Goal: Complete application form: Complete application form

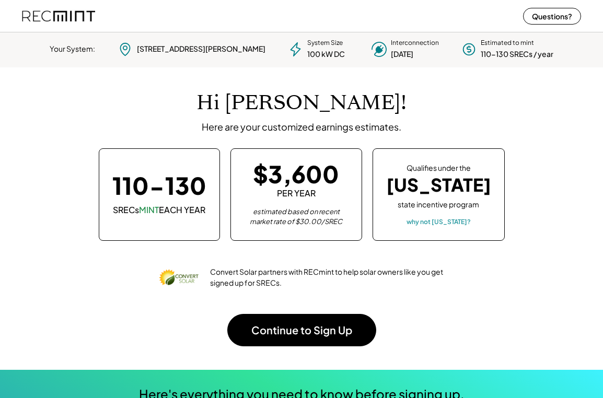
click at [128, 130] on div "Hi [PERSON_NAME]! Here are your customized earnings estimates." at bounding box center [301, 112] width 538 height 42
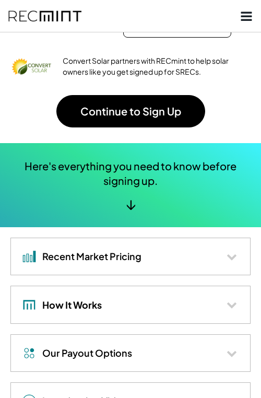
scroll to position [189, 0]
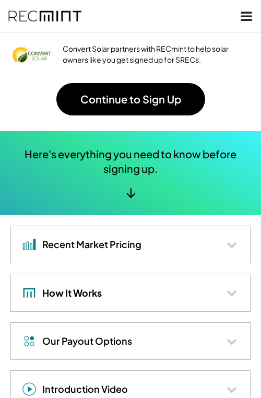
click at [82, 298] on h4 "How It Works" at bounding box center [72, 293] width 60 height 12
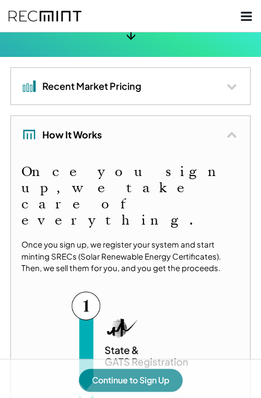
scroll to position [349, 0]
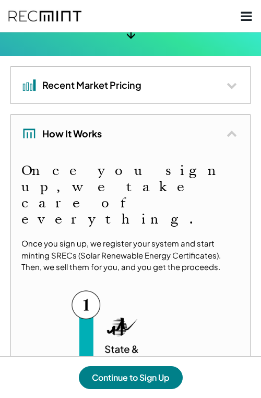
click at [106, 131] on div "How It Works" at bounding box center [130, 133] width 239 height 37
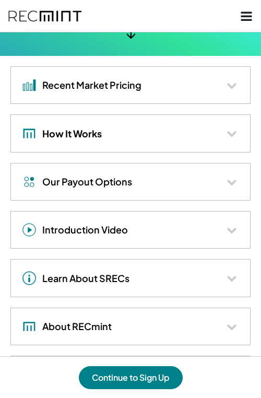
click at [77, 85] on h4 "Recent Market Pricing" at bounding box center [91, 85] width 99 height 12
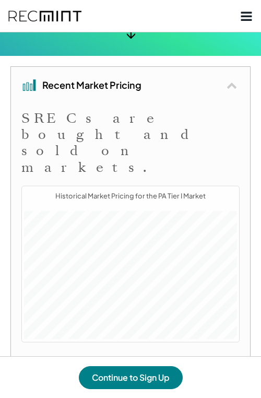
scroll to position [129, 213]
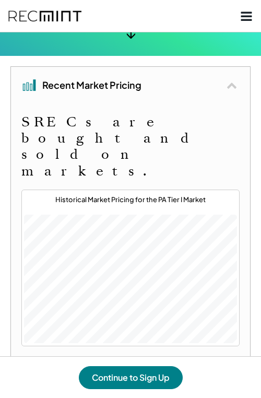
click at [78, 89] on h4 "Recent Market Pricing" at bounding box center [91, 85] width 99 height 12
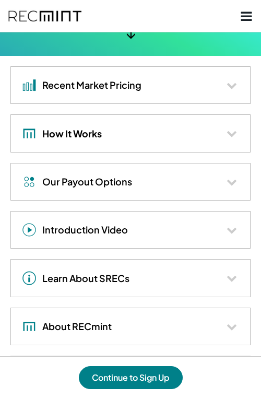
click at [79, 141] on div "How It Works" at bounding box center [61, 133] width 81 height 16
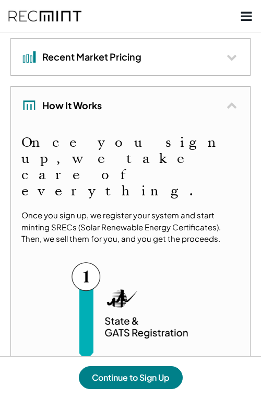
scroll to position [376, 0]
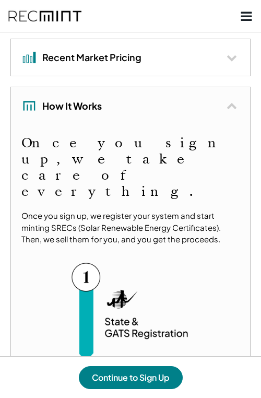
click at [85, 99] on div "How It Works" at bounding box center [61, 106] width 81 height 16
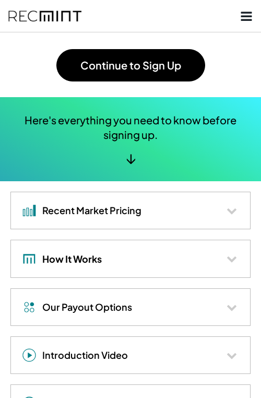
scroll to position [234, 0]
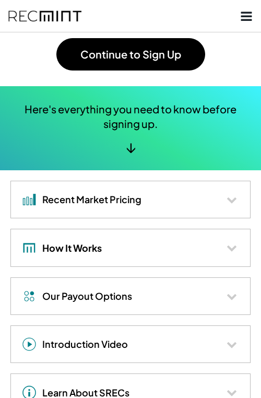
click at [77, 210] on div "Recent Market Pricing" at bounding box center [130, 199] width 239 height 37
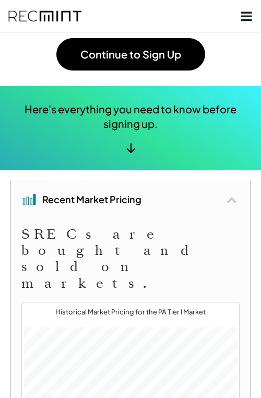
scroll to position [129, 213]
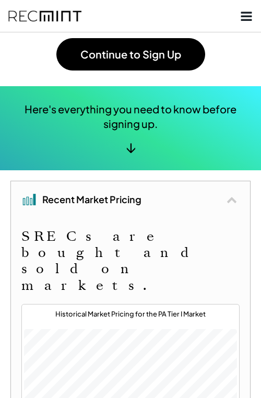
click at [77, 210] on div "Recent Market Pricing" at bounding box center [130, 199] width 239 height 37
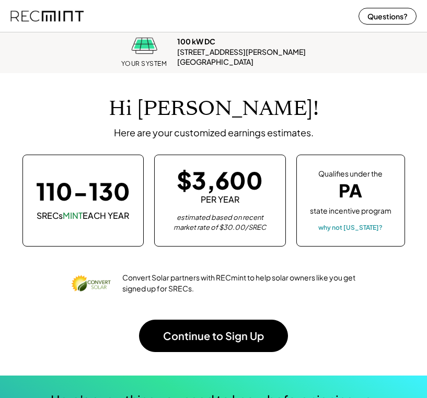
scroll to position [129, 401]
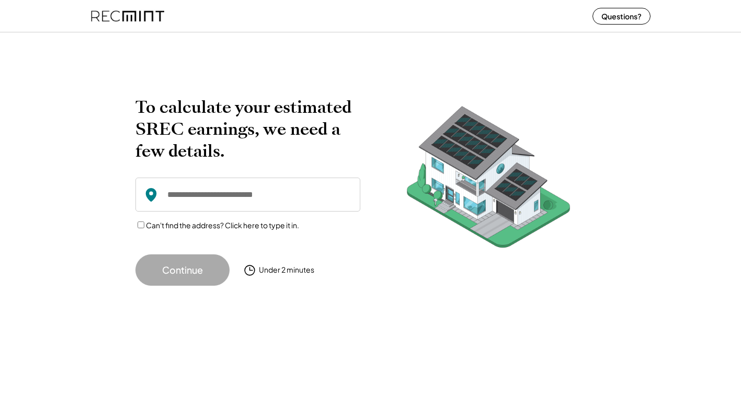
click at [217, 198] on input "input" at bounding box center [247, 195] width 225 height 34
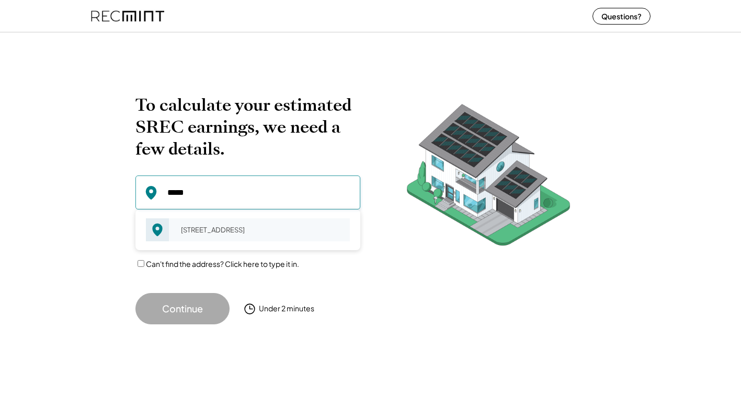
click at [194, 228] on div "09213 Burda St Grand Junction, MI 49056" at bounding box center [262, 230] width 176 height 15
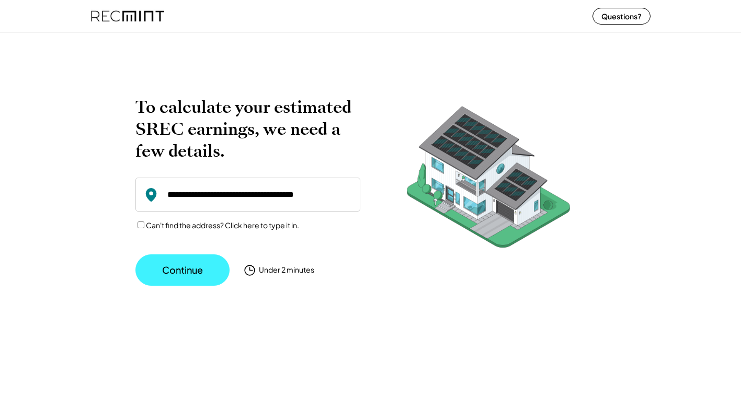
click at [188, 272] on button "Continue" at bounding box center [182, 270] width 94 height 31
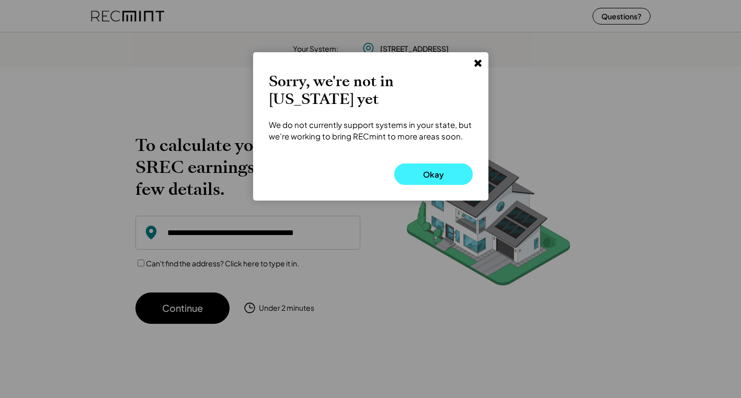
click at [432, 170] on button "Okay" at bounding box center [433, 174] width 78 height 21
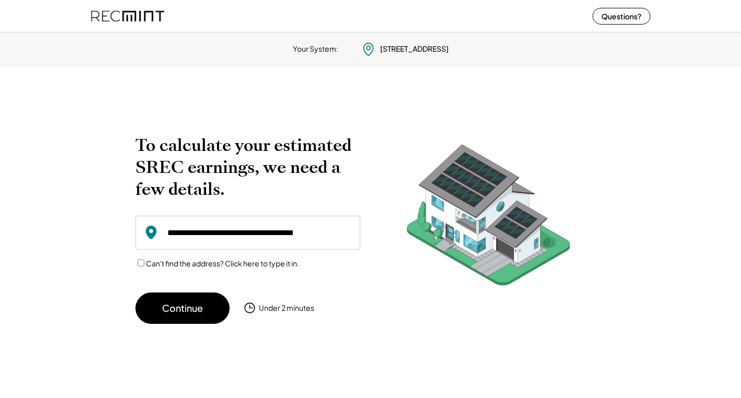
click at [233, 230] on input "input" at bounding box center [247, 233] width 225 height 34
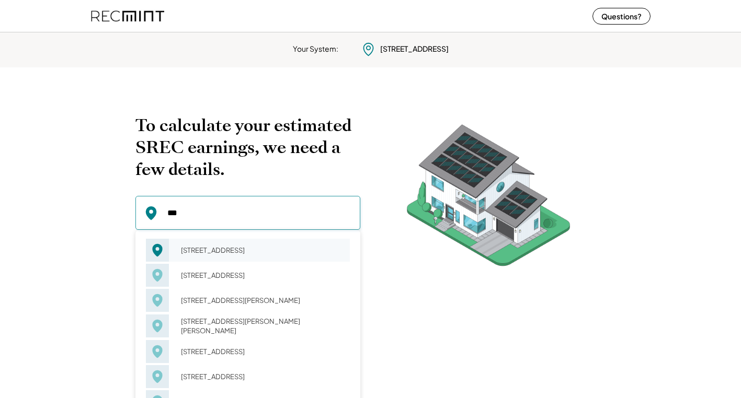
click at [227, 257] on div "542 E Mercury Blvd Hampton, VA 23663" at bounding box center [262, 250] width 176 height 15
type input "**********"
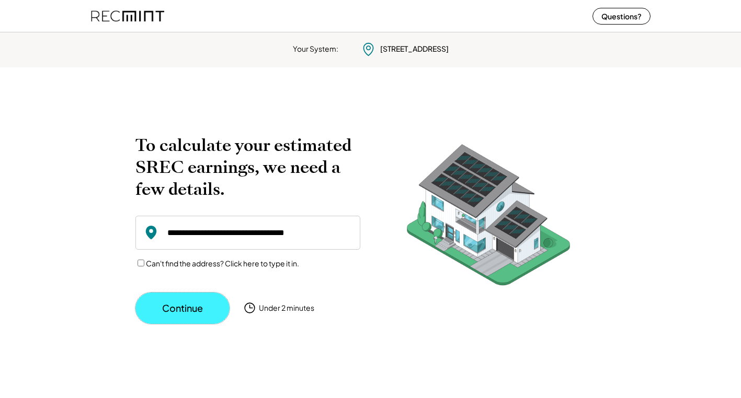
click at [190, 298] on button "Continue" at bounding box center [182, 308] width 94 height 31
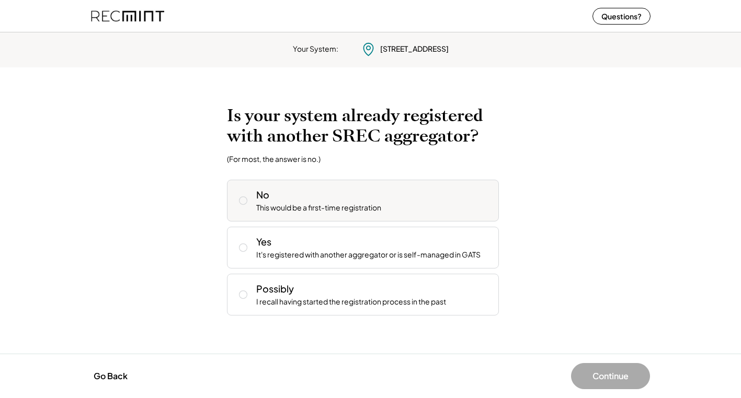
click at [316, 210] on div "This would be a first-time registration" at bounding box center [318, 208] width 125 height 10
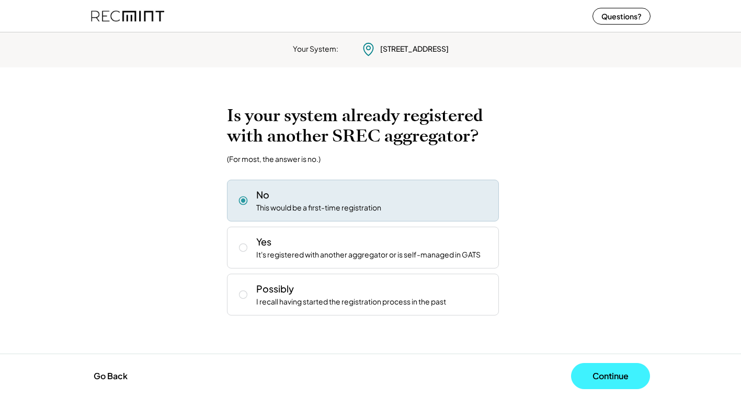
click at [588, 374] on button "Continue" at bounding box center [610, 376] width 79 height 26
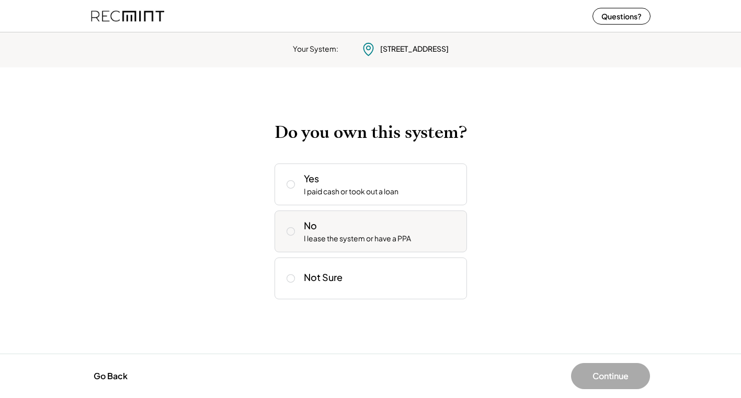
click at [366, 224] on div "No I lease the system or have a PPA" at bounding box center [381, 231] width 155 height 25
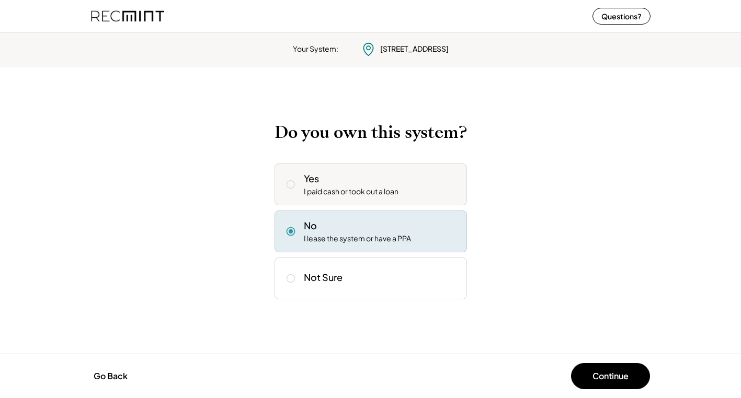
click at [386, 196] on div "I paid cash or took out a loan" at bounding box center [351, 192] width 95 height 10
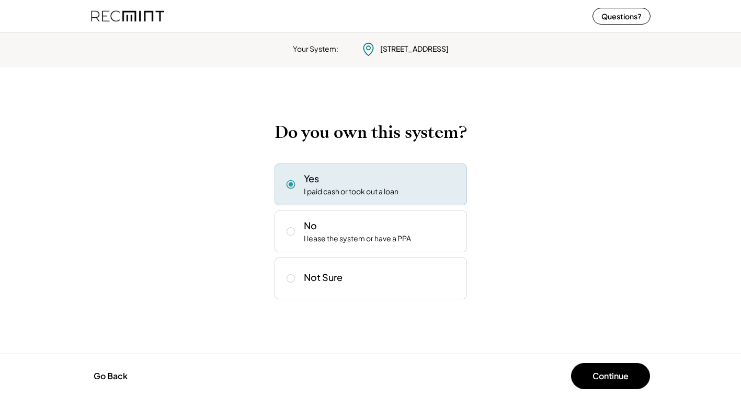
click at [622, 382] on button "Continue" at bounding box center [610, 376] width 79 height 26
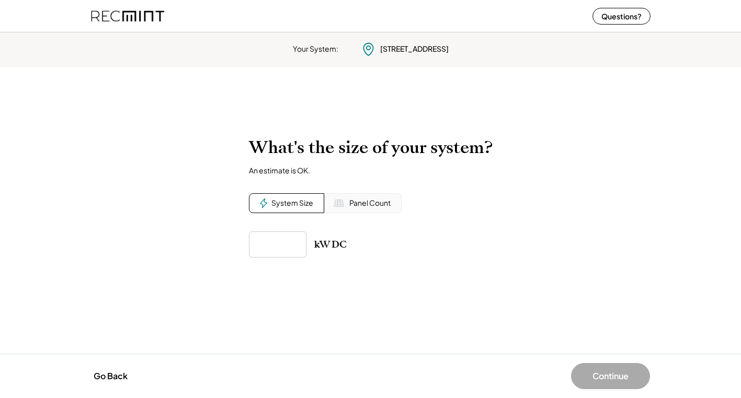
click at [279, 251] on input "input" at bounding box center [278, 245] width 58 height 26
type input "******"
click at [108, 368] on button "Go Back" at bounding box center [110, 376] width 40 height 23
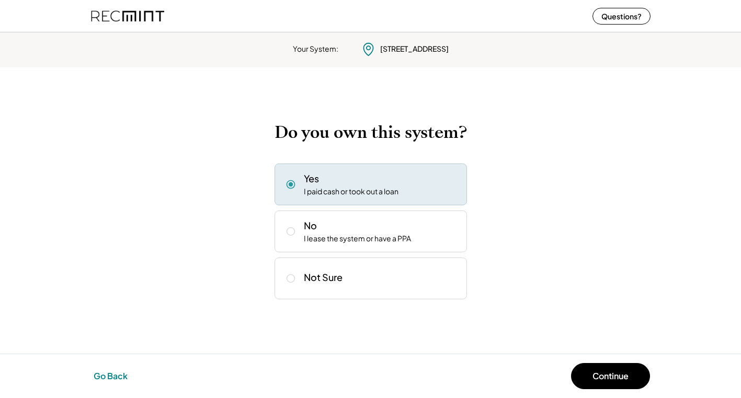
click at [108, 368] on button "Go Back" at bounding box center [110, 376] width 40 height 23
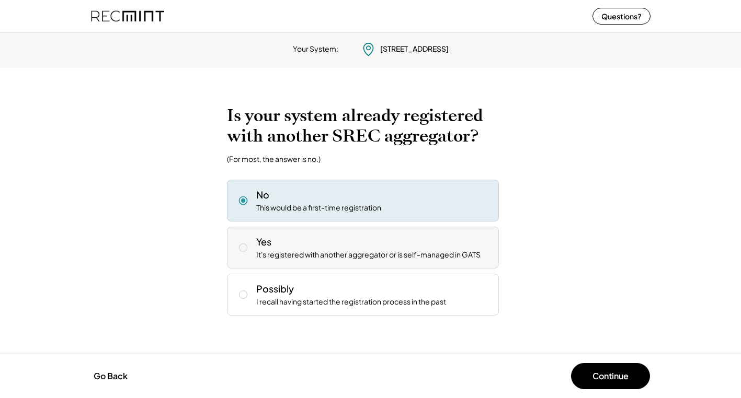
click at [335, 241] on div "Yes It's registered with another aggregator or is self-managed in GATS" at bounding box center [373, 247] width 234 height 25
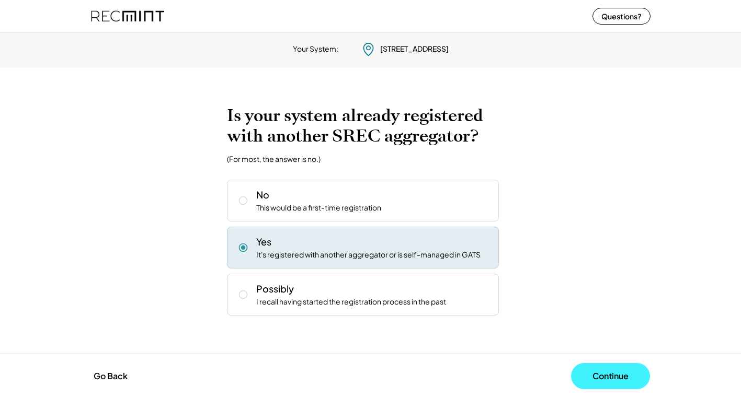
click at [614, 376] on button "Continue" at bounding box center [610, 376] width 79 height 26
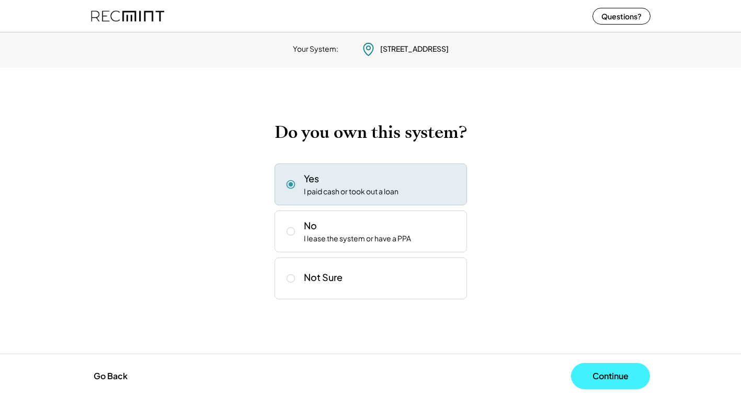
click at [614, 376] on button "Continue" at bounding box center [610, 376] width 79 height 26
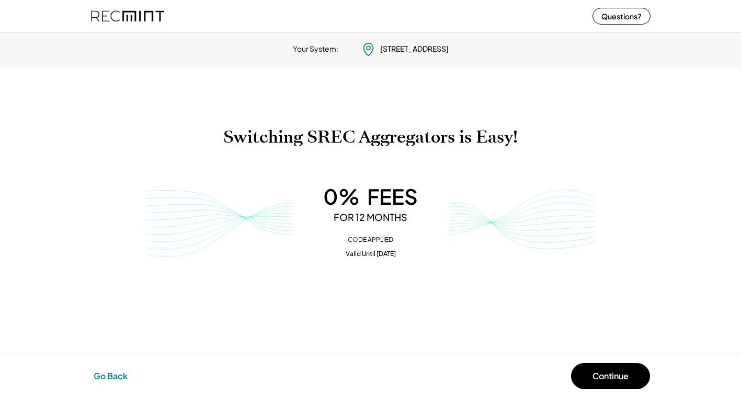
click at [108, 374] on button "Go Back" at bounding box center [110, 376] width 40 height 23
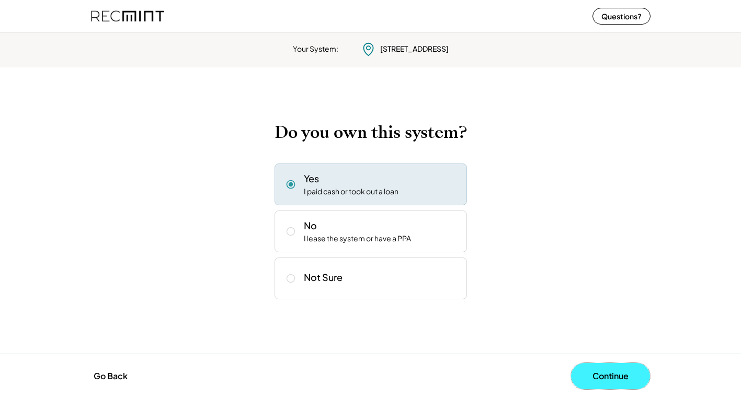
click at [603, 374] on button "Continue" at bounding box center [610, 376] width 79 height 26
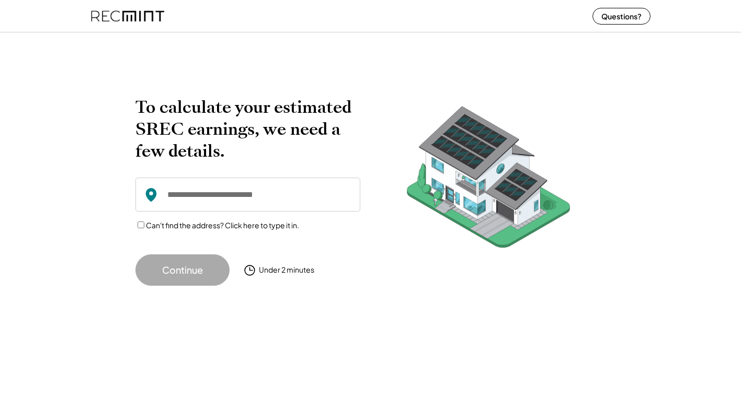
click at [199, 198] on input "input" at bounding box center [247, 195] width 225 height 34
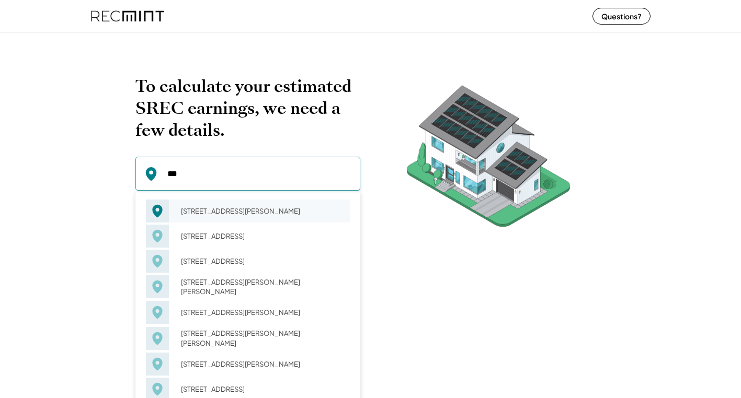
click at [244, 225] on div "123 Algonquin Rd Hampton, VA 23661" at bounding box center [248, 236] width 204 height 25
click at [235, 219] on div "123 Alaric Dr Hampton, VA 23664" at bounding box center [262, 211] width 176 height 15
type input "**********"
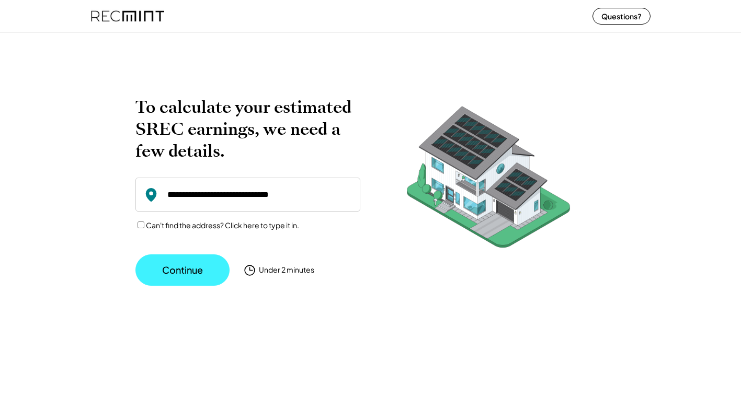
click at [180, 265] on button "Continue" at bounding box center [182, 270] width 94 height 31
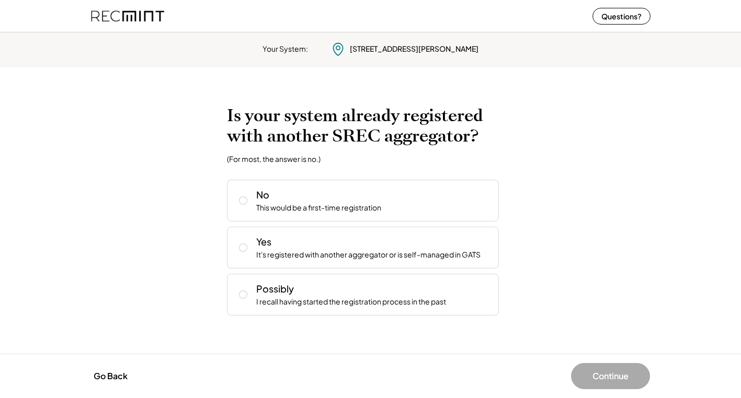
click at [325, 249] on div "Yes It's registered with another aggregator or is self-managed in GATS" at bounding box center [373, 247] width 234 height 25
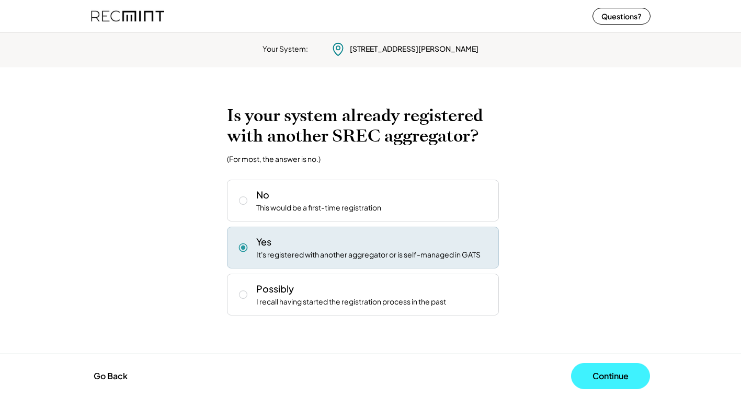
click at [603, 381] on button "Continue" at bounding box center [610, 376] width 79 height 26
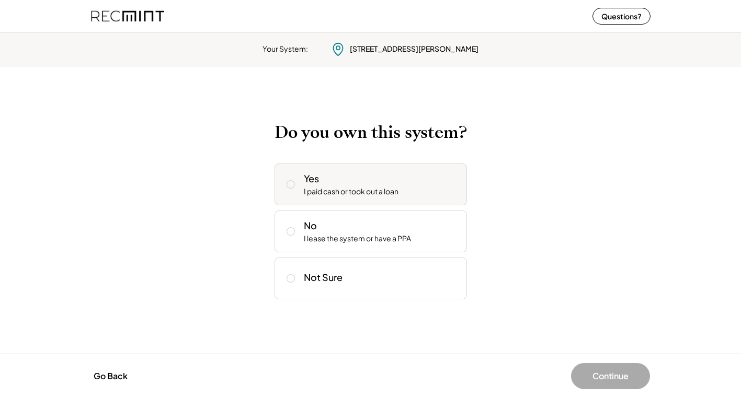
click at [347, 187] on div "I paid cash or took out a loan" at bounding box center [351, 192] width 95 height 10
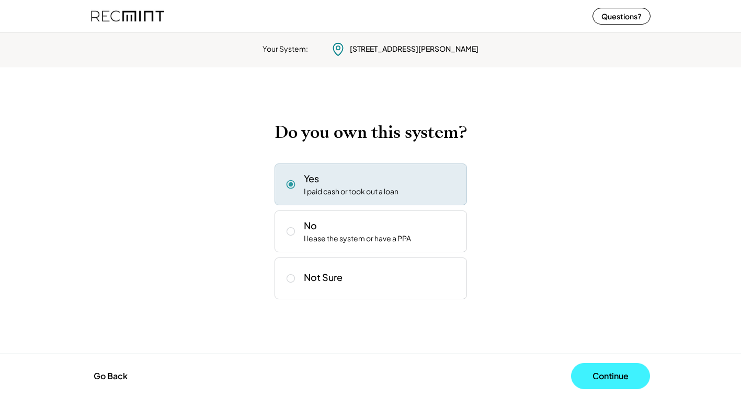
click at [604, 376] on button "Continue" at bounding box center [610, 376] width 79 height 26
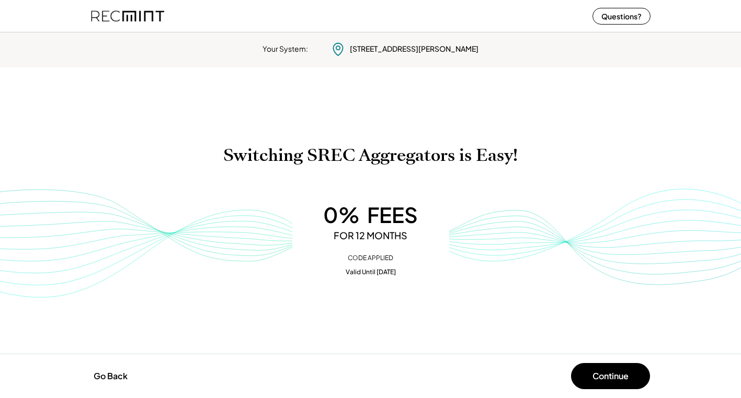
click at [582, 238] on img at bounding box center [370, 239] width 741 height 125
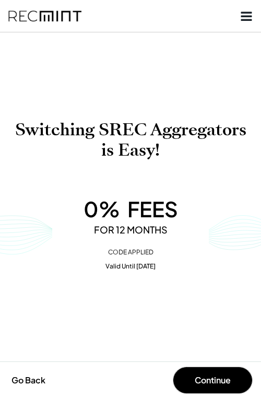
click at [247, 89] on div "To calculate your estimated SREC earnings, we need a few details. 123 Alaric Dr…" at bounding box center [130, 195] width 261 height 224
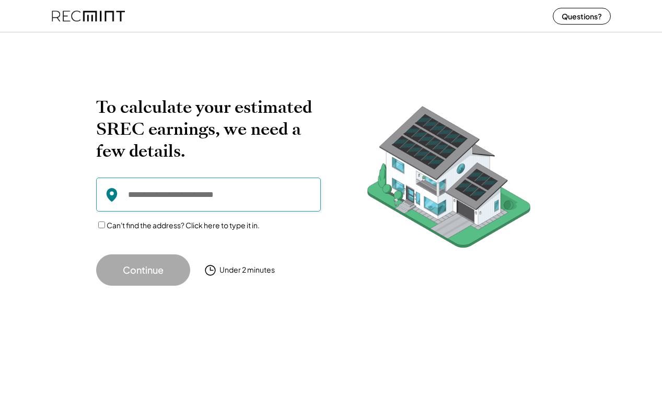
click at [165, 205] on input "input" at bounding box center [208, 195] width 225 height 34
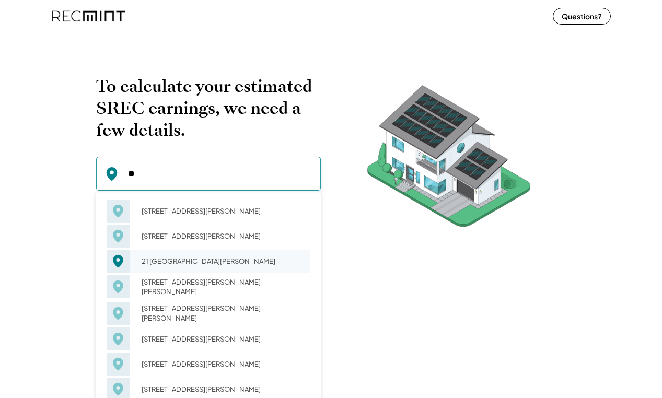
click at [185, 255] on div "21 Adriatic Dr Hampton, VA 23664" at bounding box center [223, 261] width 176 height 15
type input "**********"
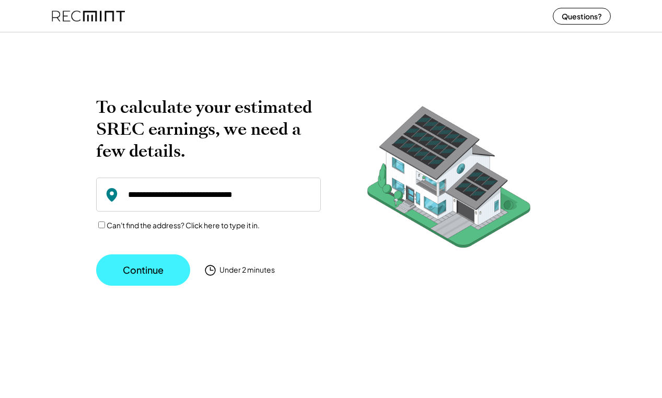
click at [123, 272] on button "Continue" at bounding box center [143, 270] width 94 height 31
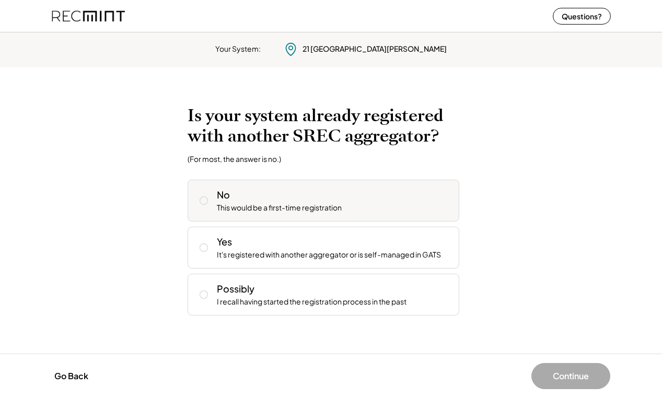
click at [266, 199] on div "No This would be a first-time registration" at bounding box center [334, 200] width 234 height 25
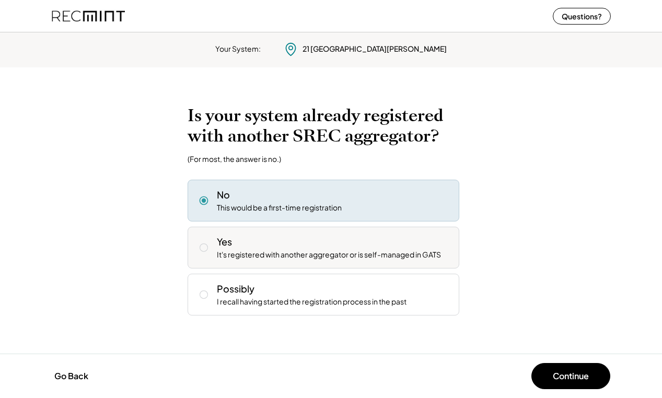
click at [279, 246] on div "Yes It's registered with another aggregator or is self-managed in GATS" at bounding box center [334, 247] width 234 height 25
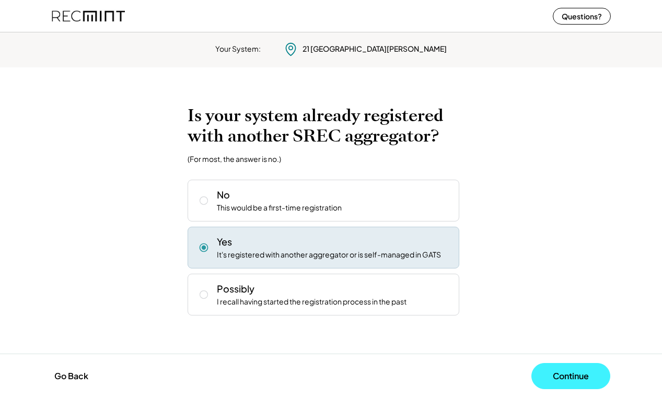
click at [563, 375] on button "Continue" at bounding box center [571, 376] width 79 height 26
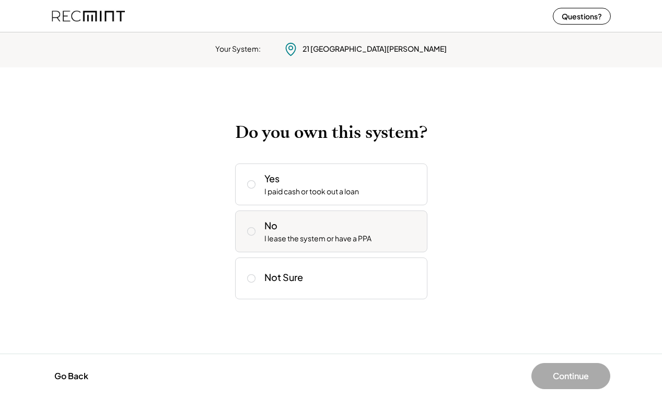
click at [323, 214] on div "No I lease the system or have a PPA" at bounding box center [331, 232] width 192 height 42
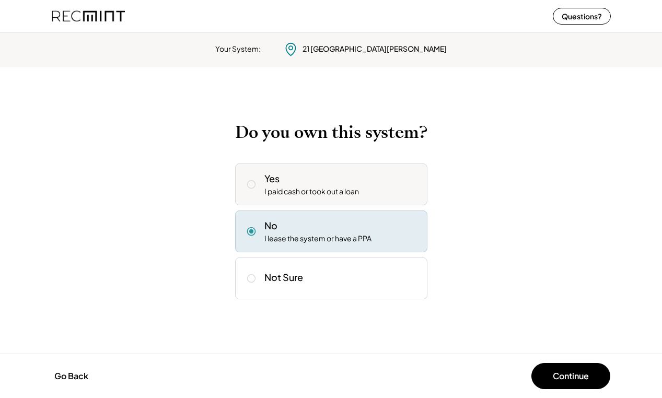
click at [314, 177] on div "Yes I paid cash or took out a loan" at bounding box center [342, 184] width 155 height 25
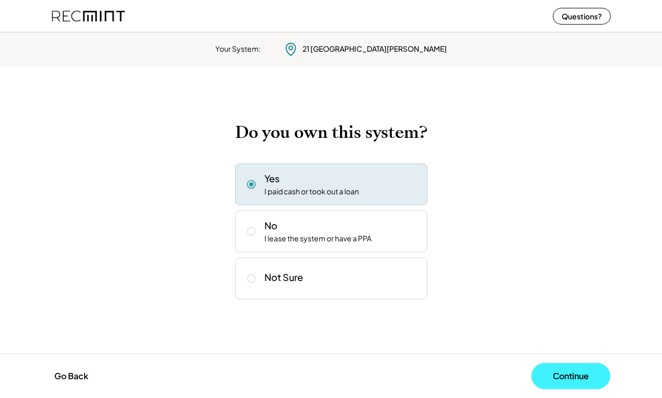
click at [547, 377] on button "Continue" at bounding box center [571, 376] width 79 height 26
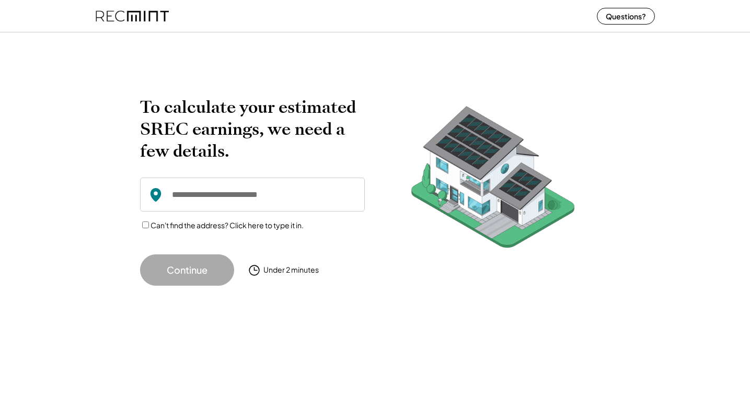
click at [242, 196] on input "input" at bounding box center [252, 195] width 225 height 34
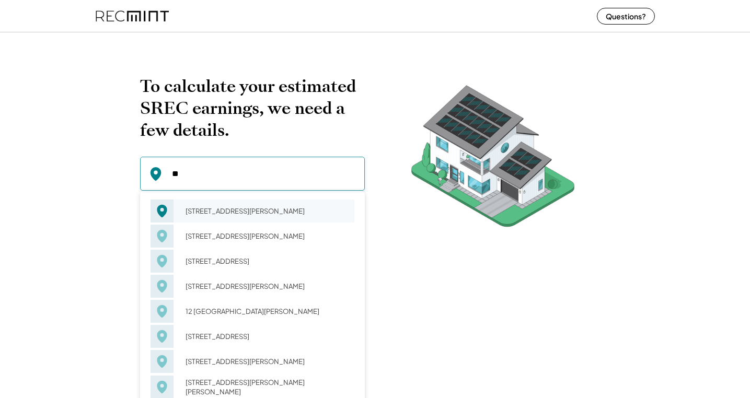
click at [232, 208] on div "[STREET_ADDRESS][PERSON_NAME]" at bounding box center [267, 211] width 176 height 15
type input "**********"
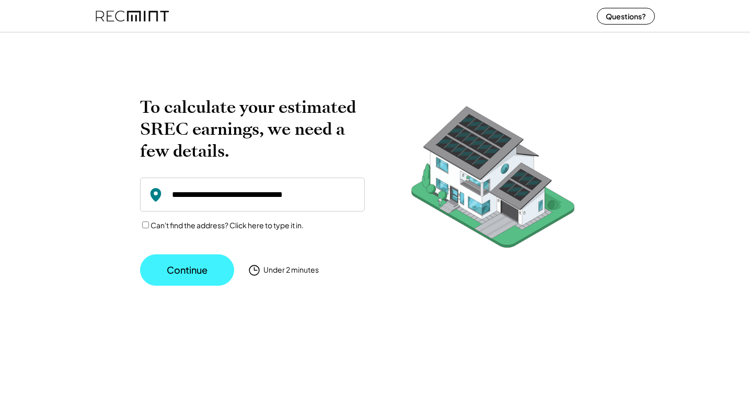
click at [188, 261] on button "Continue" at bounding box center [187, 270] width 94 height 31
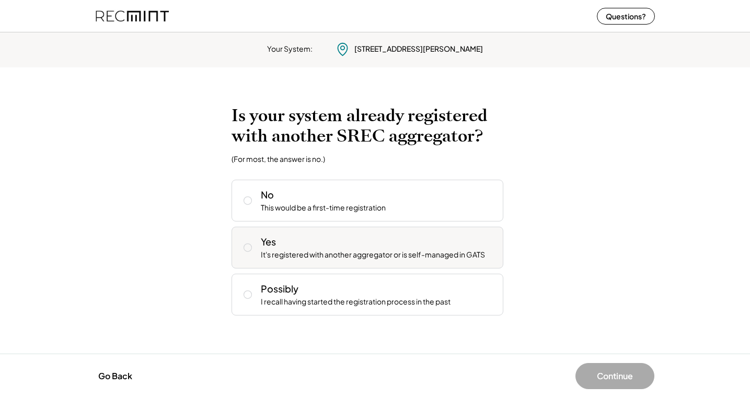
click at [328, 255] on div "It's registered with another aggregator or is self-managed in GATS" at bounding box center [373, 255] width 224 height 10
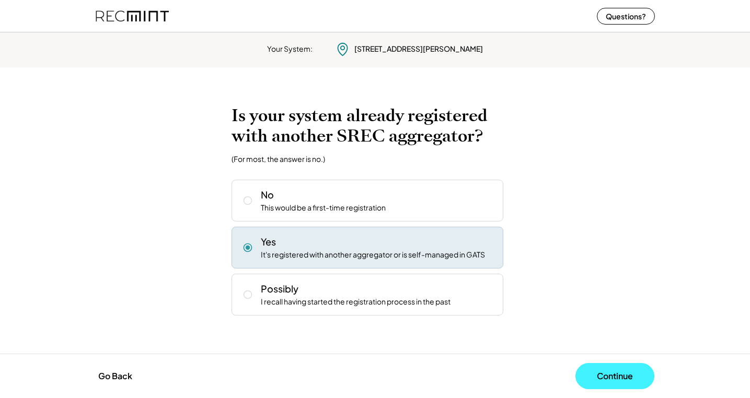
click at [623, 374] on button "Continue" at bounding box center [615, 376] width 79 height 26
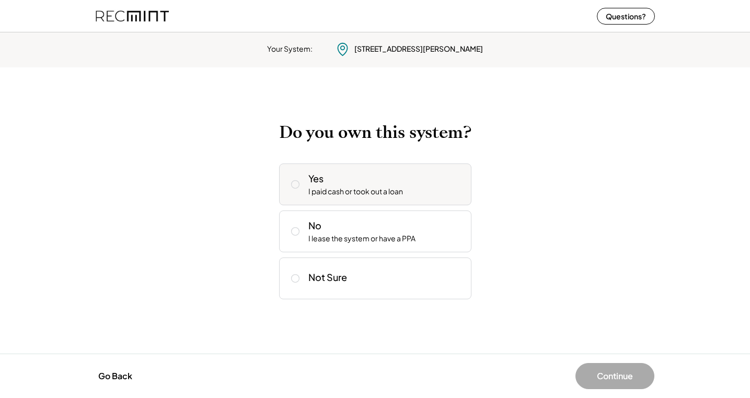
click at [339, 187] on div "I paid cash or took out a loan" at bounding box center [355, 192] width 95 height 10
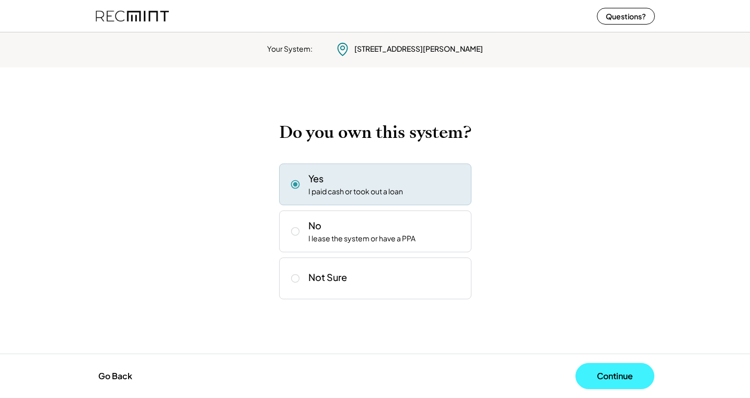
click at [617, 376] on button "Continue" at bounding box center [615, 376] width 79 height 26
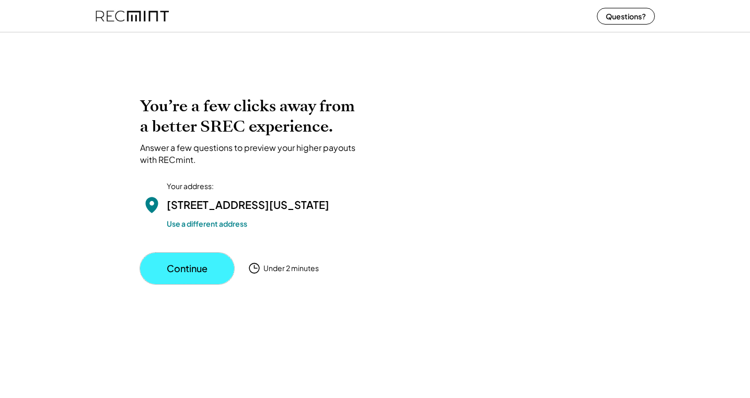
click at [205, 284] on button "Continue" at bounding box center [187, 268] width 94 height 31
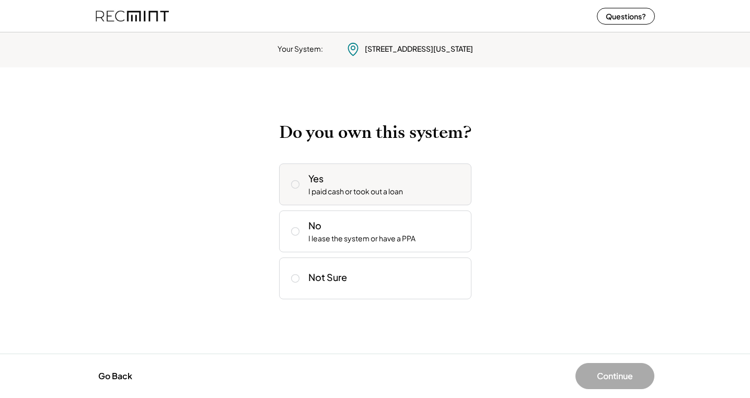
click at [339, 185] on div "Yes I paid cash or took out a loan" at bounding box center [385, 184] width 155 height 25
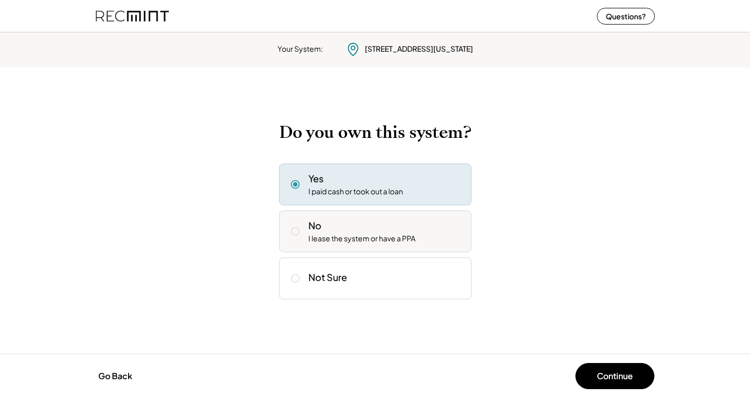
click at [341, 231] on div "No I lease the system or have a PPA" at bounding box center [385, 231] width 155 height 25
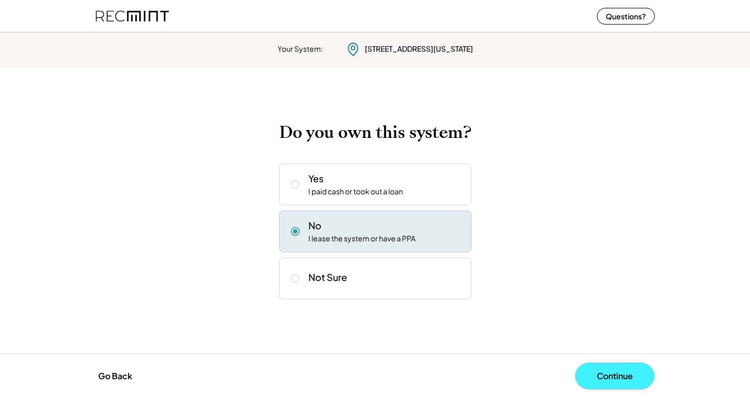
click at [616, 381] on button "Continue" at bounding box center [615, 376] width 79 height 26
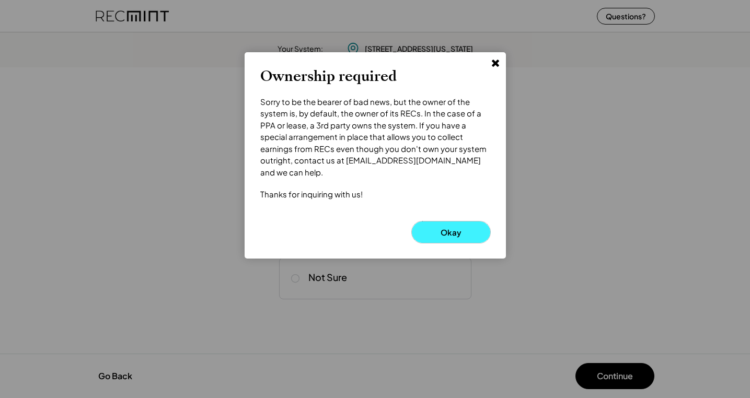
click at [448, 223] on button "Okay" at bounding box center [451, 232] width 78 height 21
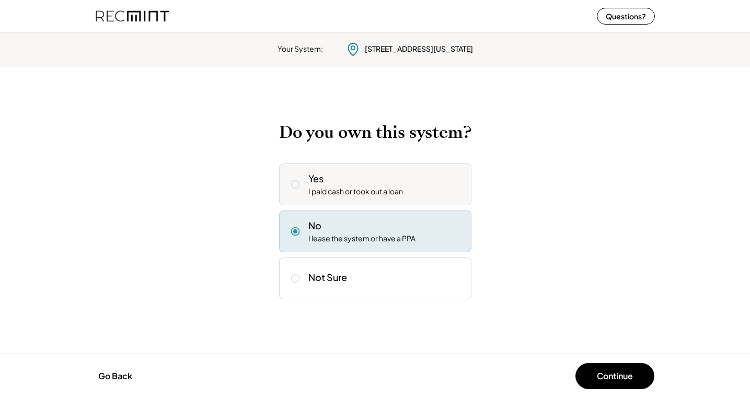
click at [360, 192] on div "I paid cash or took out a loan" at bounding box center [355, 192] width 95 height 10
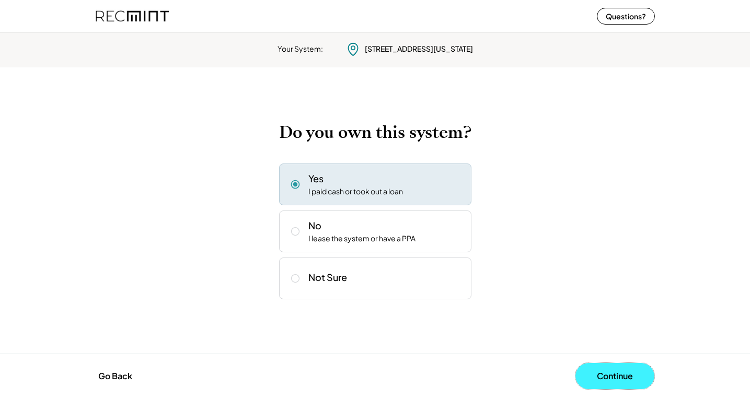
click at [601, 372] on button "Continue" at bounding box center [615, 376] width 79 height 26
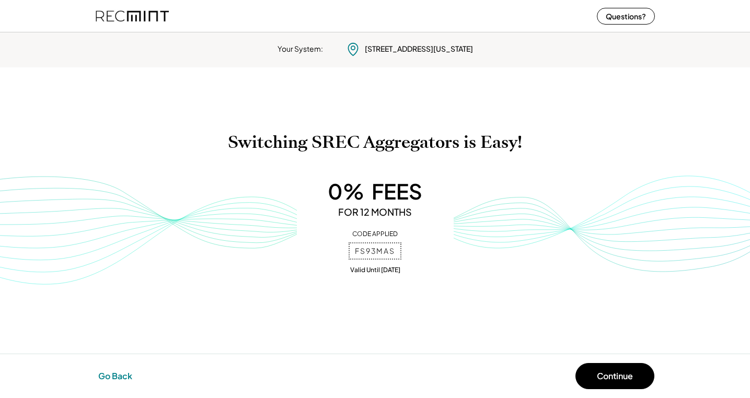
click at [113, 374] on button "Go Back" at bounding box center [115, 376] width 40 height 23
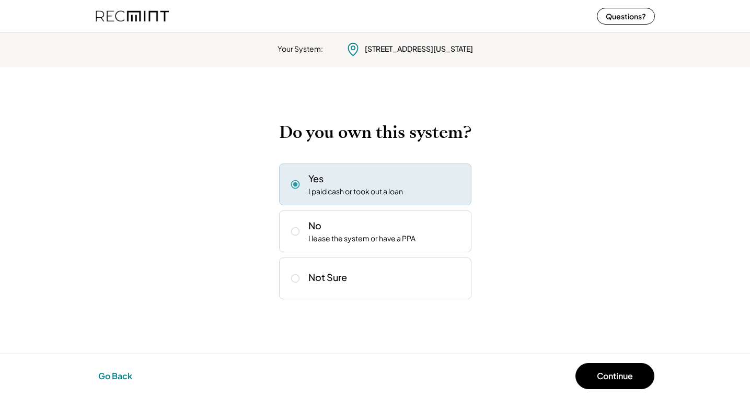
click at [113, 374] on button "Go Back" at bounding box center [115, 376] width 40 height 23
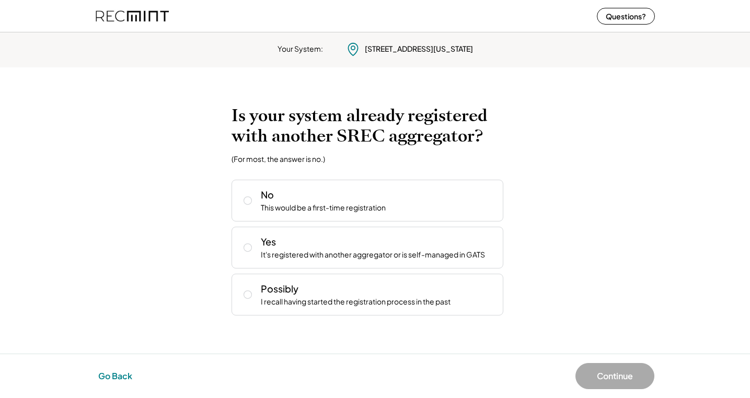
click at [113, 374] on button "Go Back" at bounding box center [115, 376] width 40 height 23
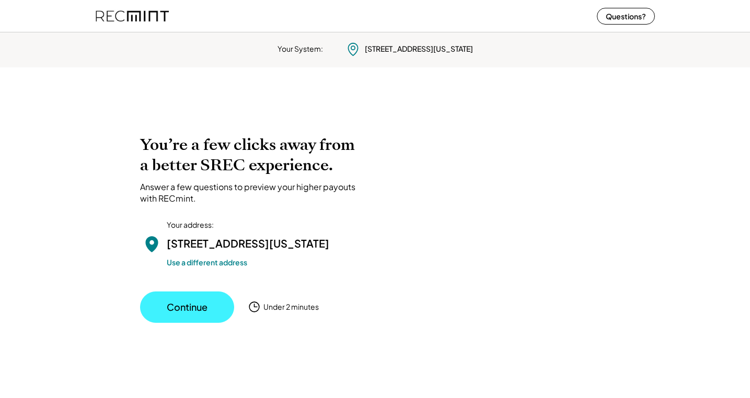
click at [198, 323] on button "Continue" at bounding box center [187, 307] width 94 height 31
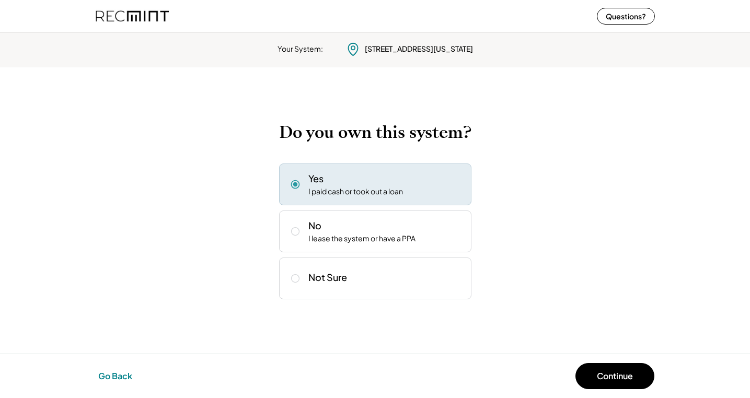
click at [114, 374] on button "Go Back" at bounding box center [115, 376] width 40 height 23
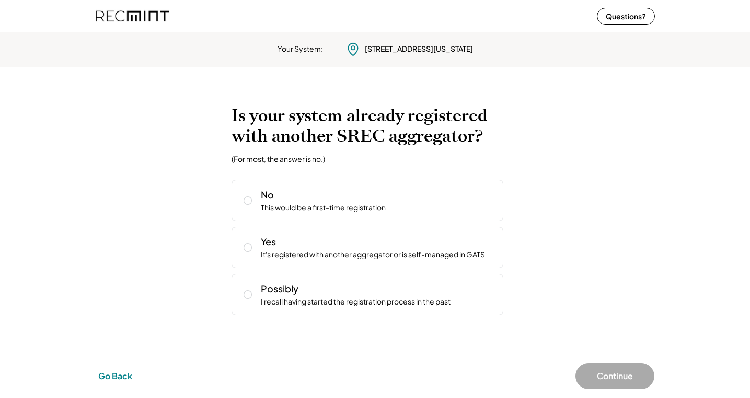
click at [114, 374] on button "Go Back" at bounding box center [115, 376] width 40 height 23
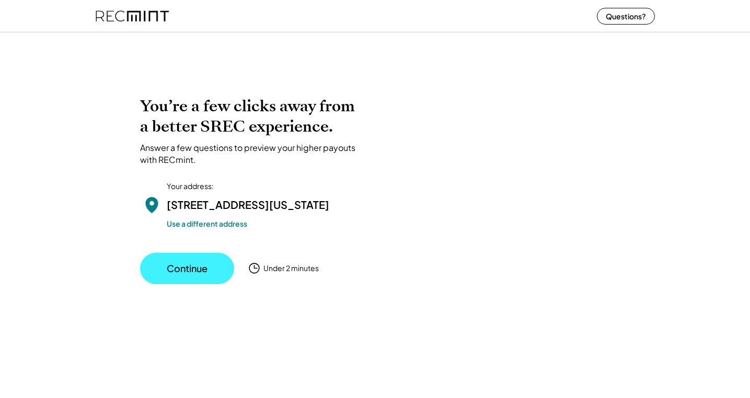
click at [193, 284] on button "Continue" at bounding box center [187, 268] width 94 height 31
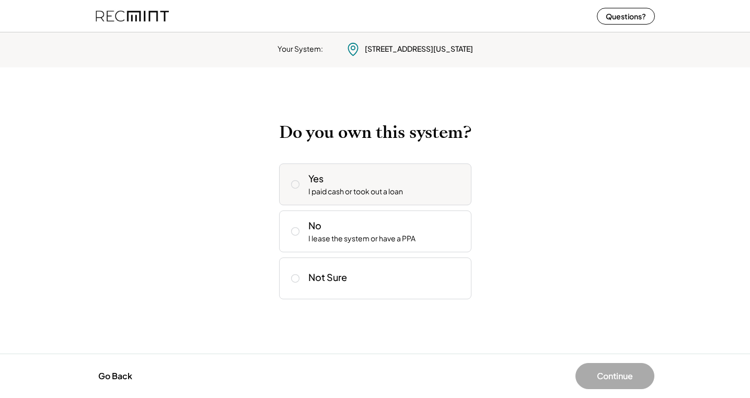
click at [352, 187] on div "I paid cash or took out a loan" at bounding box center [355, 192] width 95 height 10
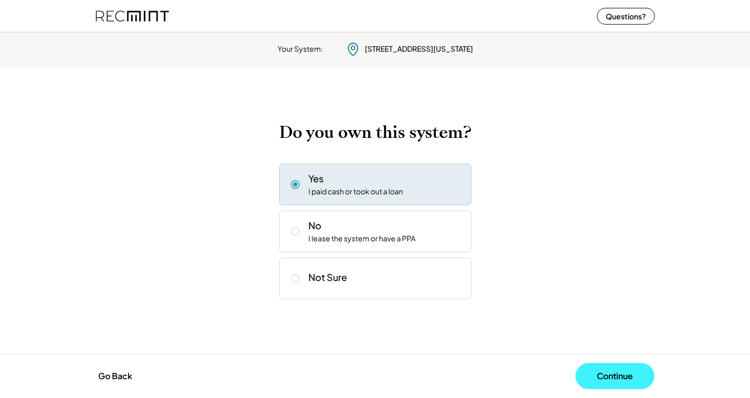
click at [600, 369] on button "Continue" at bounding box center [615, 376] width 79 height 26
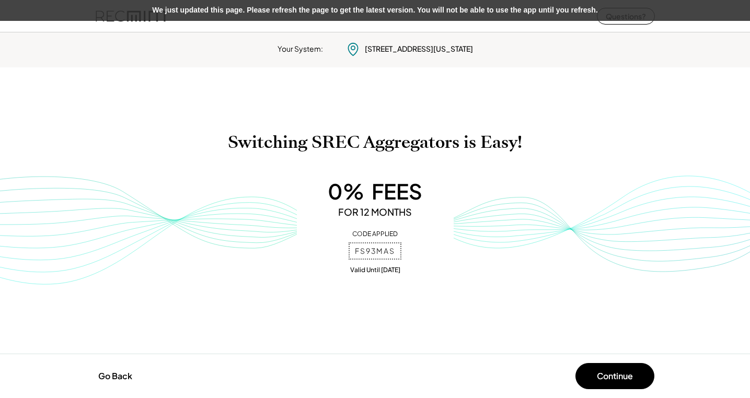
click at [433, 380] on div "Continue" at bounding box center [515, 376] width 280 height 26
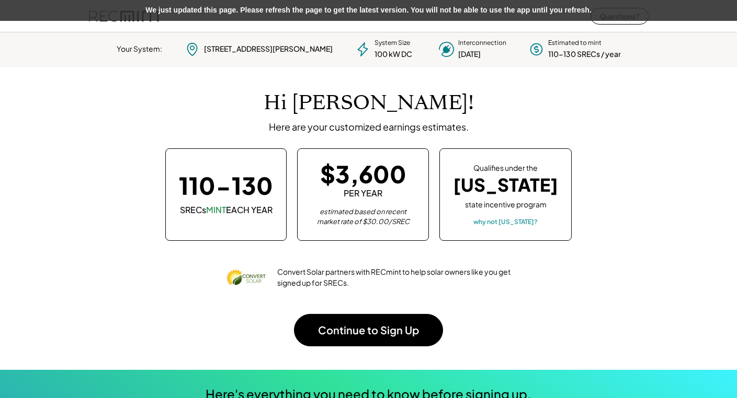
scroll to position [147, 292]
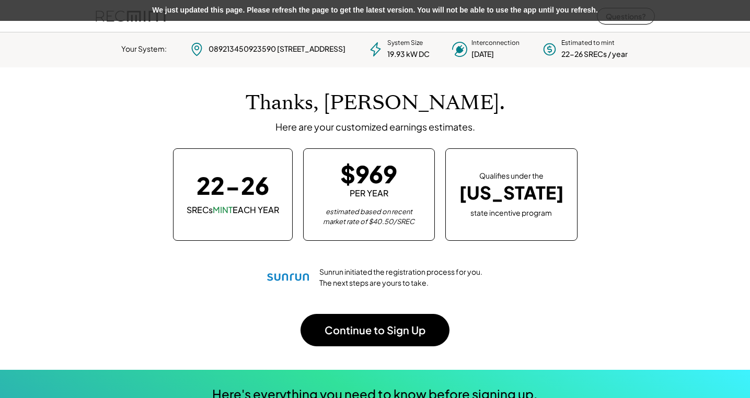
scroll to position [147, 292]
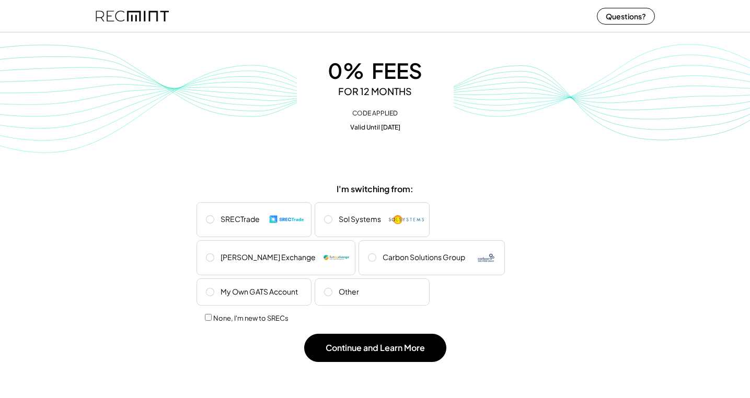
scroll to position [244, 0]
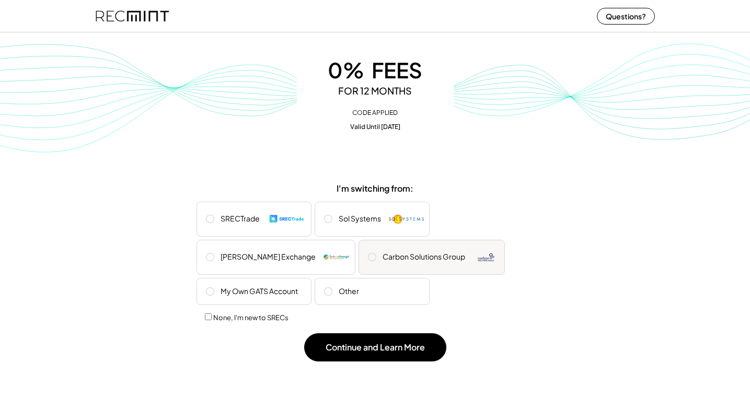
click at [383, 256] on div "Carbon Solutions Group" at bounding box center [424, 257] width 83 height 10
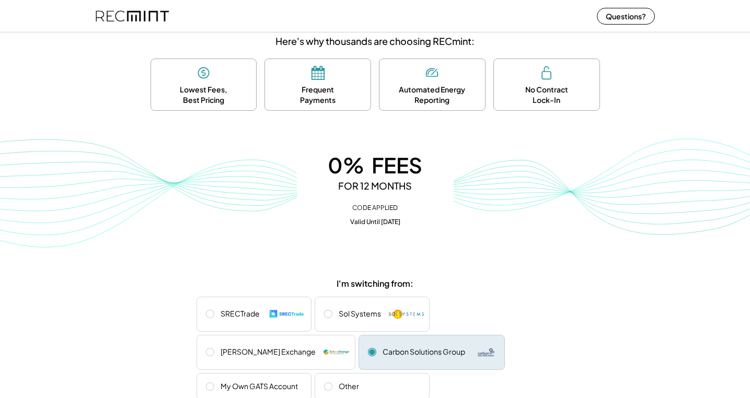
scroll to position [0, 0]
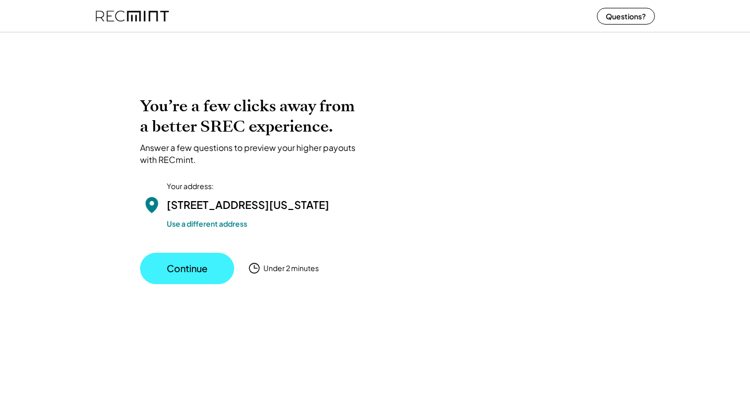
click at [213, 284] on button "Continue" at bounding box center [187, 268] width 94 height 31
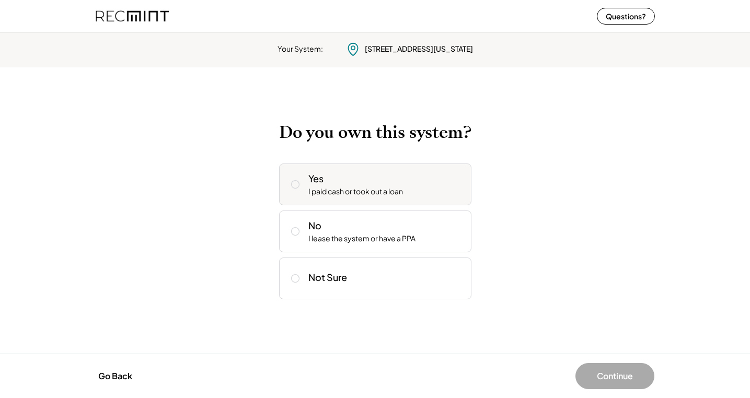
click at [352, 194] on div "I paid cash or took out a loan" at bounding box center [355, 192] width 95 height 10
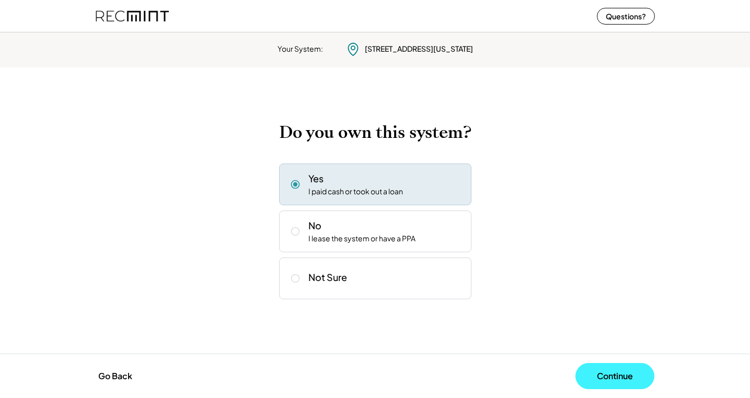
click at [605, 368] on button "Continue" at bounding box center [615, 376] width 79 height 26
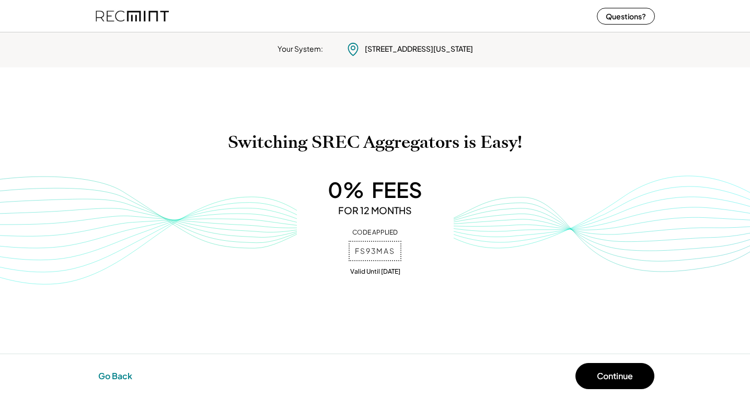
click at [119, 376] on button "Go Back" at bounding box center [115, 376] width 40 height 23
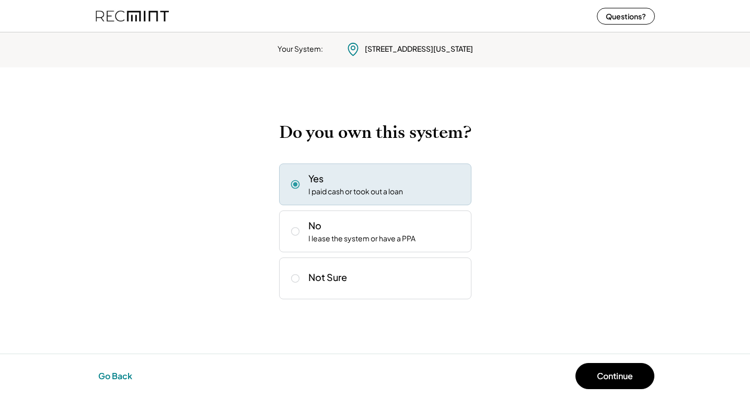
click at [119, 376] on button "Go Back" at bounding box center [115, 376] width 40 height 23
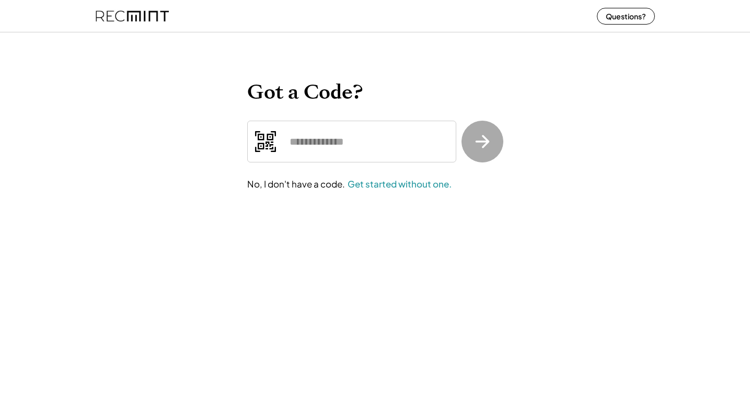
click at [399, 180] on div "Get started without one." at bounding box center [400, 184] width 104 height 13
click at [411, 148] on input "input" at bounding box center [351, 142] width 209 height 42
click at [400, 181] on div "Get started without one." at bounding box center [400, 184] width 104 height 13
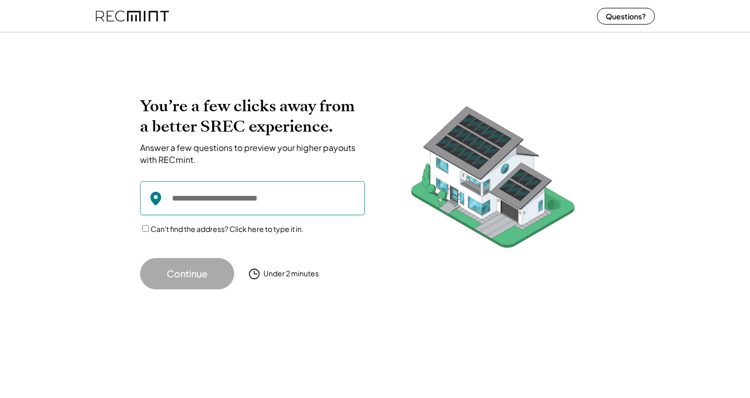
click at [274, 203] on input "input" at bounding box center [252, 198] width 225 height 34
type input "*"
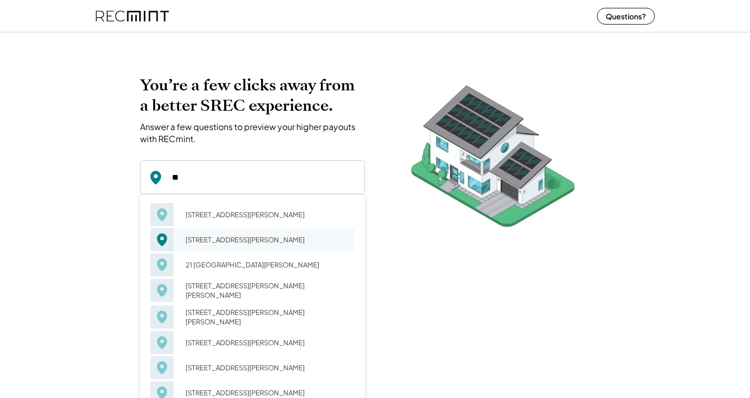
click at [223, 236] on div "[STREET_ADDRESS][PERSON_NAME]" at bounding box center [267, 240] width 176 height 15
type input "**********"
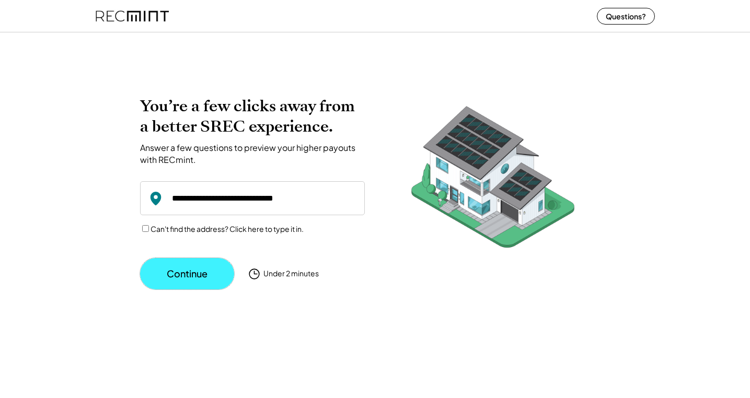
click at [189, 280] on button "Continue" at bounding box center [187, 273] width 94 height 31
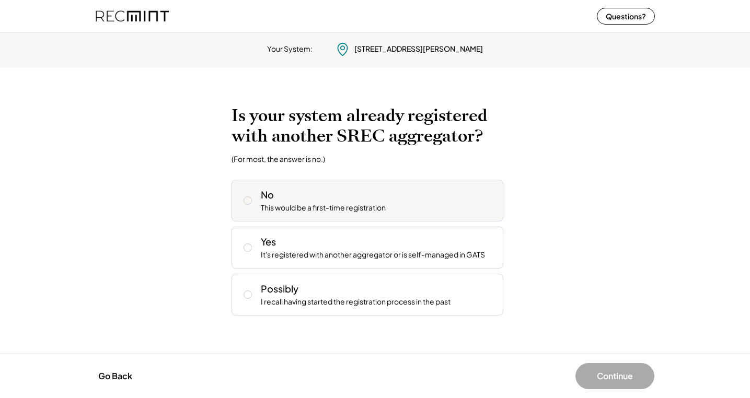
click at [322, 200] on div "No This would be a first-time registration" at bounding box center [378, 200] width 234 height 25
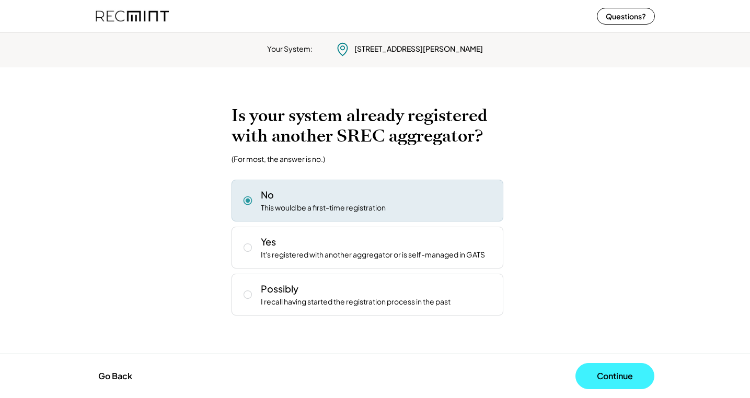
click at [609, 375] on button "Continue" at bounding box center [615, 376] width 79 height 26
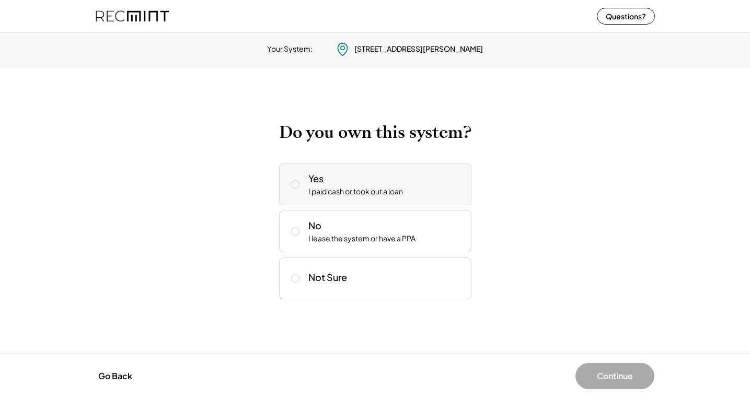
click at [451, 190] on div "Yes I paid cash or took out a loan" at bounding box center [385, 184] width 155 height 25
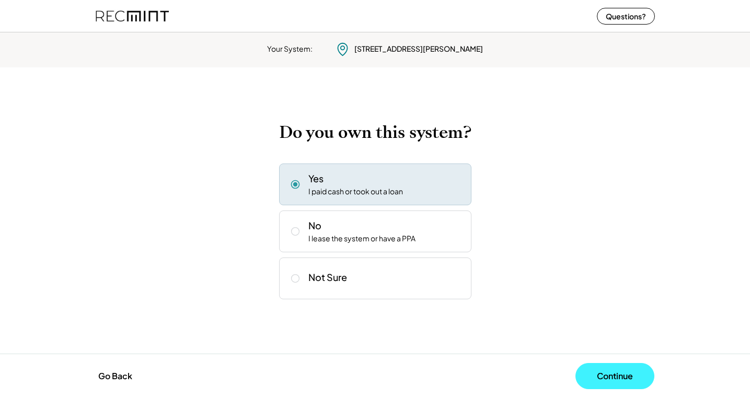
click at [619, 379] on button "Continue" at bounding box center [615, 376] width 79 height 26
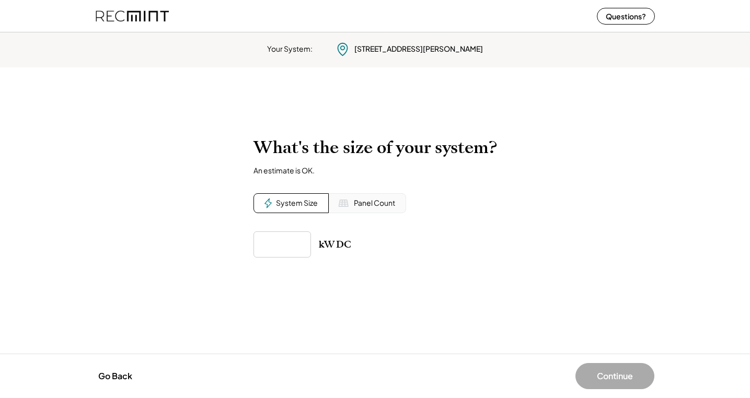
click at [284, 247] on input "input" at bounding box center [283, 245] width 58 height 26
type input "*****"
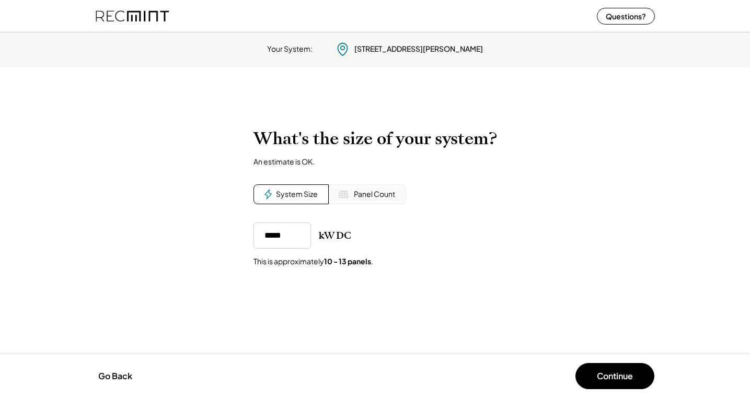
click at [593, 351] on div "Your System: [STREET_ADDRESS][PERSON_NAME] You’re a few clicks away from a bett…" at bounding box center [375, 213] width 750 height 370
click at [604, 373] on button "Continue" at bounding box center [615, 376] width 79 height 26
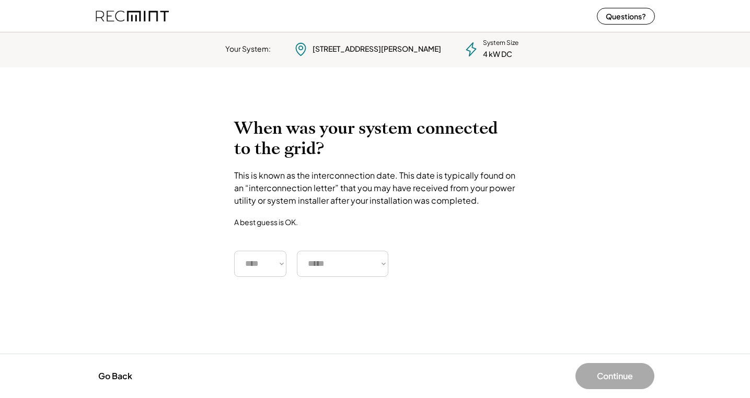
click at [270, 267] on select "**** **** **** **** **** **** **** **** **** **** **** **** **** **** ****" at bounding box center [260, 264] width 52 height 26
select select "****"
click at [234, 251] on select "**** **** **** **** **** **** **** **** **** **** **** **** **** **** ****" at bounding box center [260, 264] width 52 height 26
click at [333, 277] on div "You’re a few clicks away from a better SREC experience. Answer a few questions …" at bounding box center [375, 210] width 750 height 205
click at [333, 275] on select "***** ******* ******** ***** ***** *** **** **** ****** ********* ******* *****…" at bounding box center [342, 264] width 91 height 26
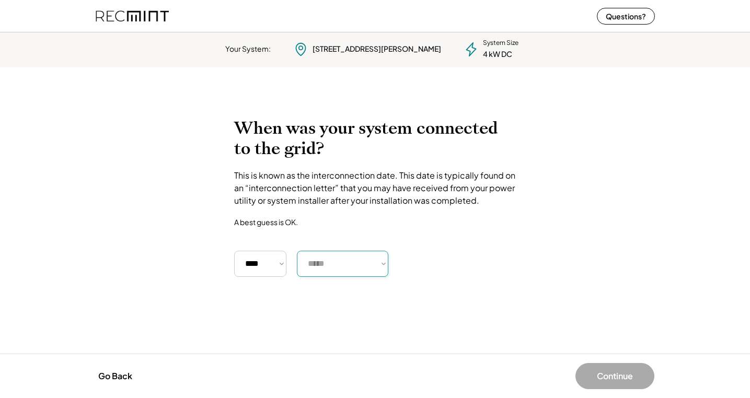
select select "*******"
click at [297, 251] on select "***** ******* ******** ***** ***** *** **** **** ****** ********* ******* *****…" at bounding box center [342, 264] width 91 height 26
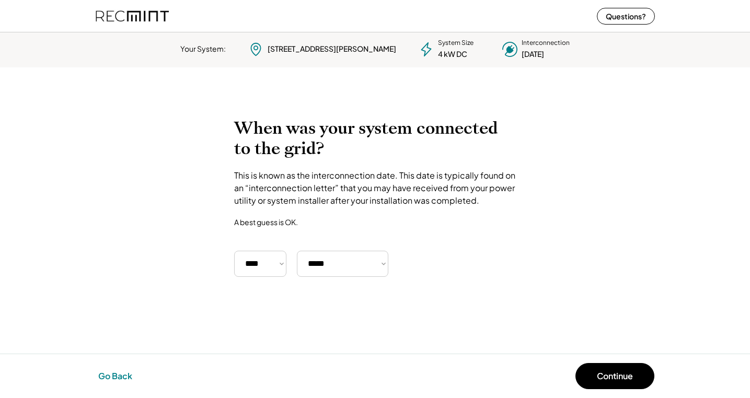
click at [124, 368] on button "Go Back" at bounding box center [115, 376] width 40 height 23
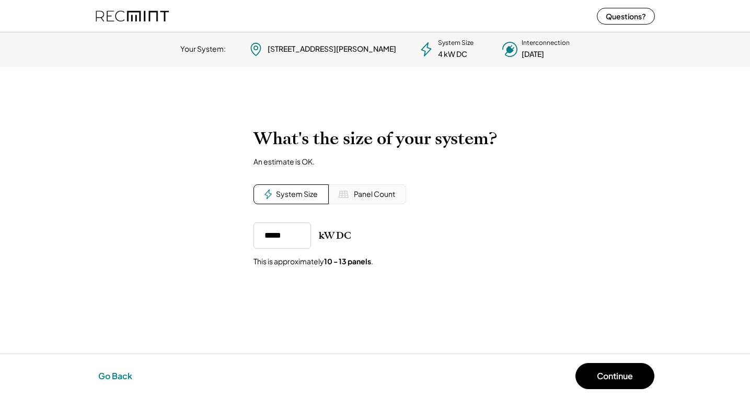
click at [124, 368] on button "Go Back" at bounding box center [115, 376] width 40 height 23
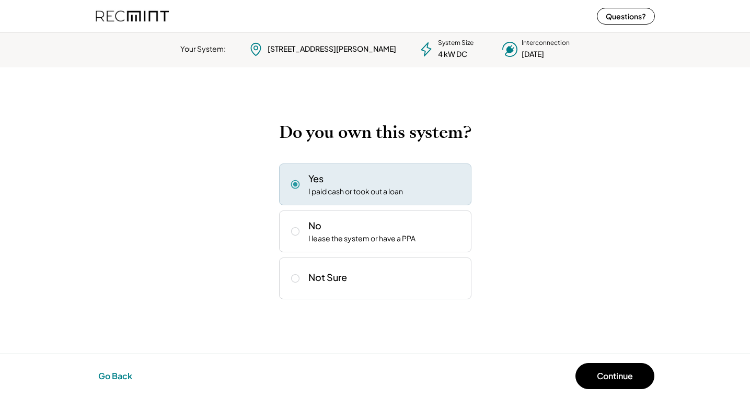
click at [124, 368] on button "Go Back" at bounding box center [115, 376] width 40 height 23
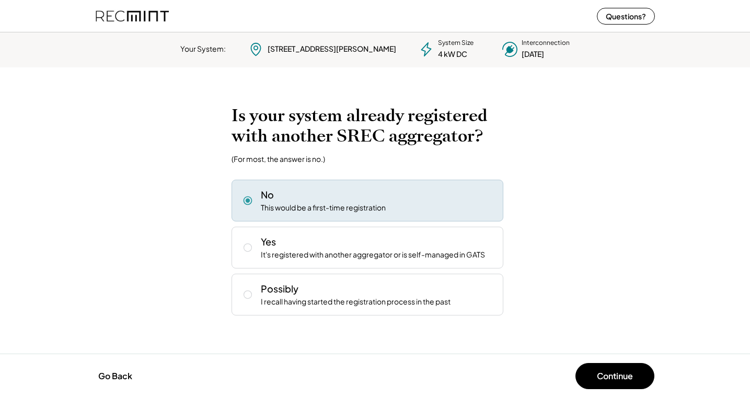
click at [326, 214] on div "No This would be a first-time registration" at bounding box center [368, 201] width 272 height 42
click at [110, 374] on button "Go Back" at bounding box center [115, 376] width 40 height 23
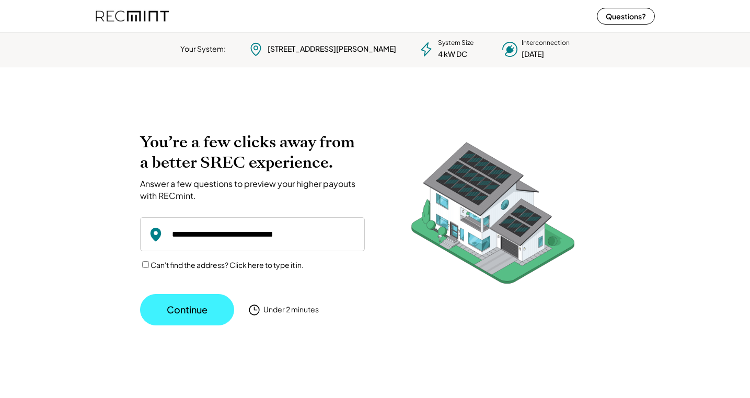
click at [196, 313] on button "Continue" at bounding box center [187, 309] width 94 height 31
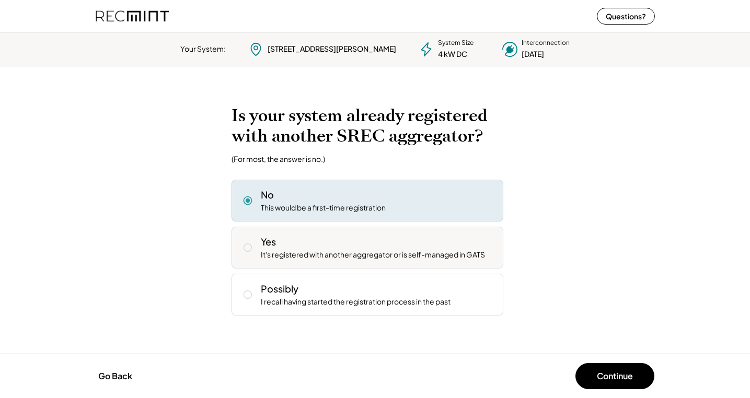
click at [459, 259] on div "It's registered with another aggregator or is self-managed in GATS" at bounding box center [373, 255] width 224 height 10
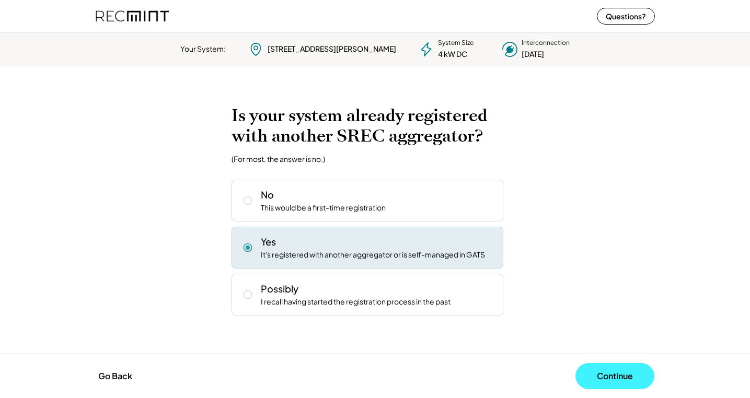
click at [630, 380] on button "Continue" at bounding box center [615, 376] width 79 height 26
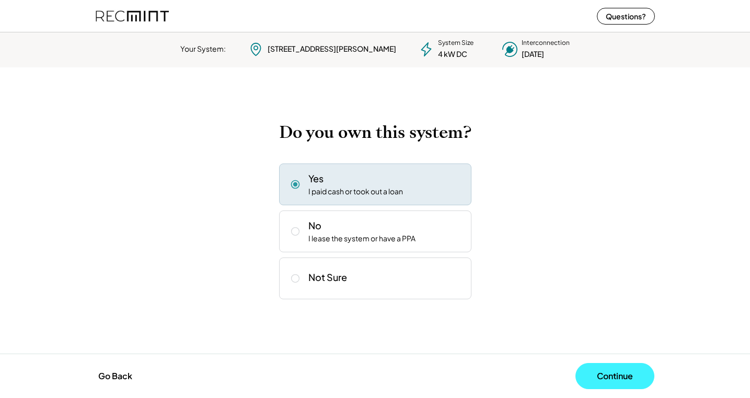
click at [612, 381] on button "Continue" at bounding box center [615, 376] width 79 height 26
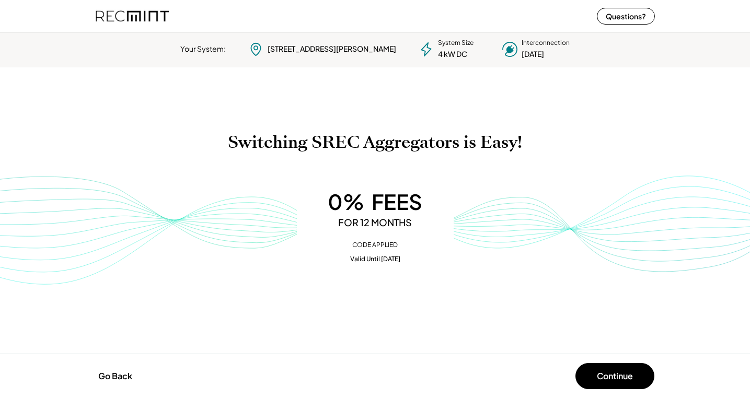
click at [153, 142] on h1 "Switching SREC Aggregators is Easy!" at bounding box center [374, 142] width 729 height 20
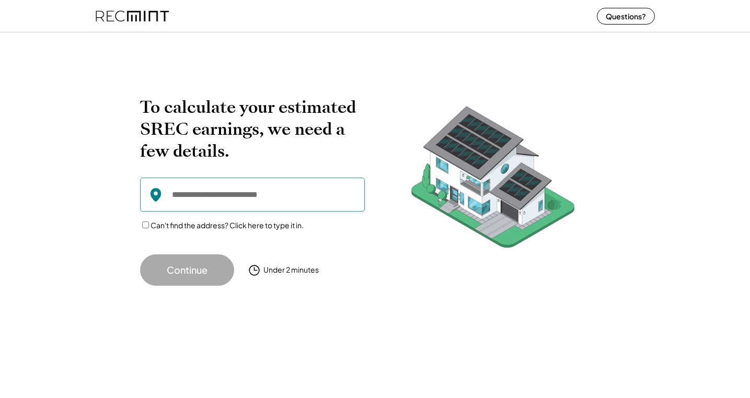
click at [250, 192] on input "input" at bounding box center [252, 195] width 225 height 34
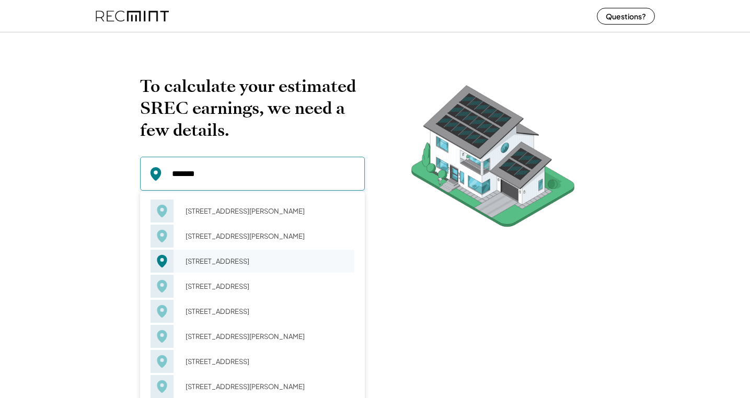
click at [243, 268] on div "[STREET_ADDRESS]" at bounding box center [267, 261] width 176 height 15
type input "**********"
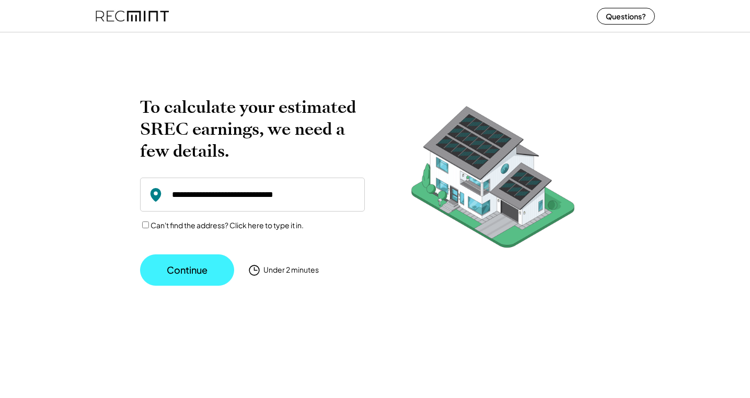
click at [173, 267] on button "Continue" at bounding box center [187, 270] width 94 height 31
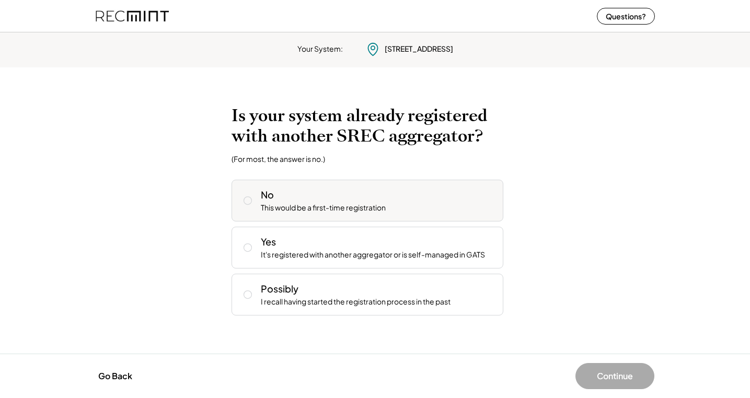
click at [282, 206] on div "This would be a first-time registration" at bounding box center [323, 208] width 125 height 10
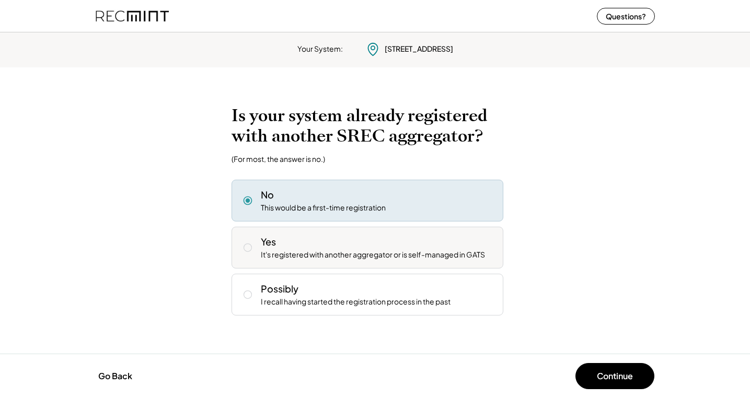
click at [311, 239] on div "Yes It's registered with another aggregator or is self-managed in GATS" at bounding box center [378, 247] width 234 height 25
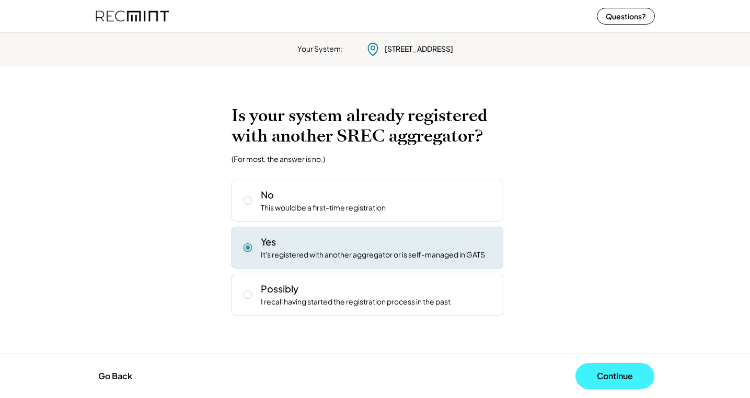
click at [603, 380] on button "Continue" at bounding box center [615, 376] width 79 height 26
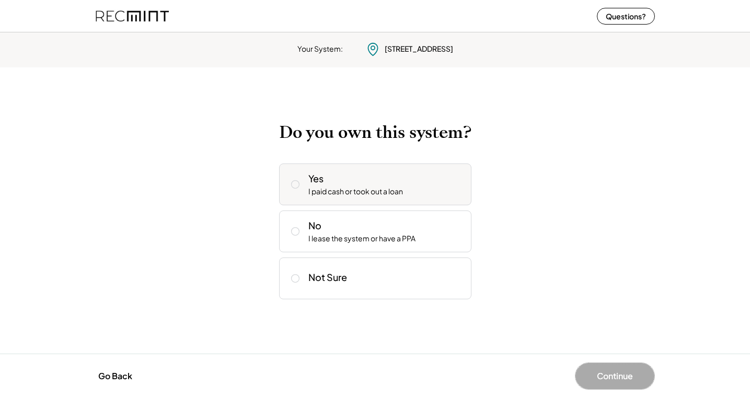
click at [363, 186] on div "Yes I paid cash or took out a loan" at bounding box center [385, 184] width 155 height 25
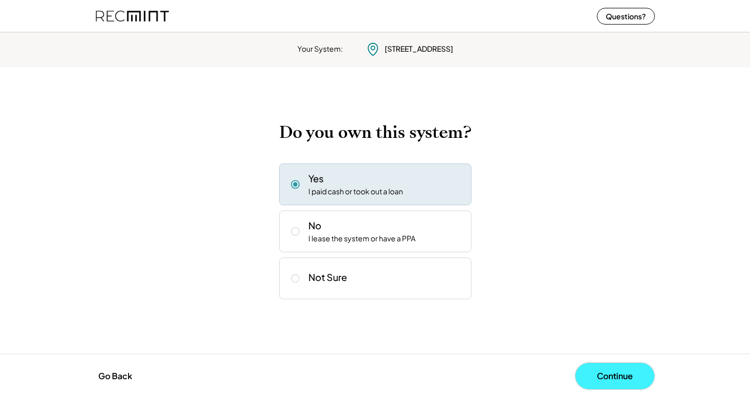
click at [626, 384] on button "Continue" at bounding box center [615, 376] width 79 height 26
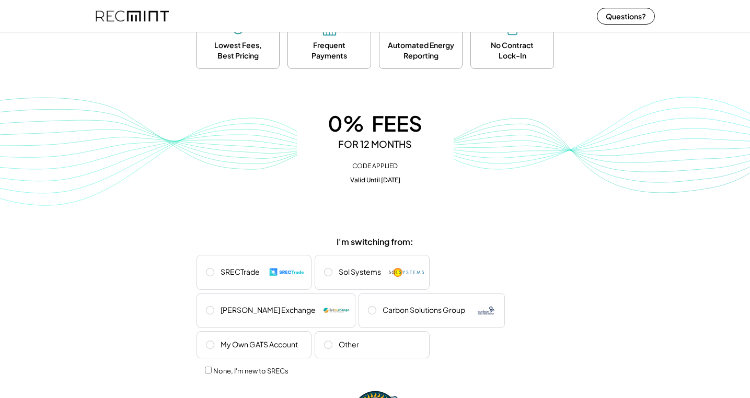
scroll to position [161, 0]
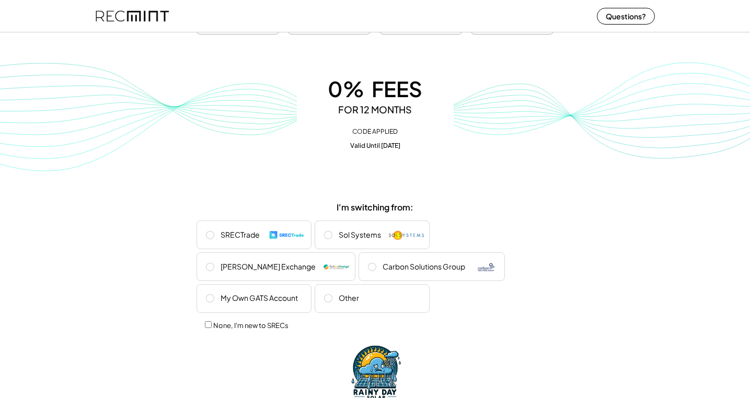
scroll to position [158, 0]
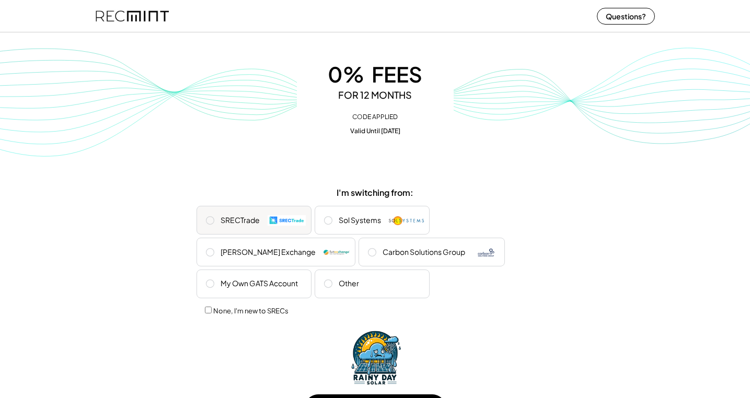
click at [216, 224] on button at bounding box center [210, 221] width 16 height 16
click at [374, 225] on div "Sol Systems" at bounding box center [372, 220] width 115 height 29
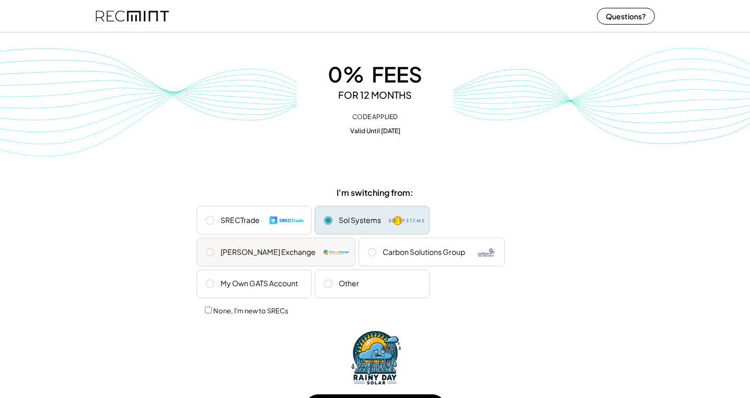
click at [355, 238] on div "[PERSON_NAME] Exchange" at bounding box center [276, 252] width 159 height 29
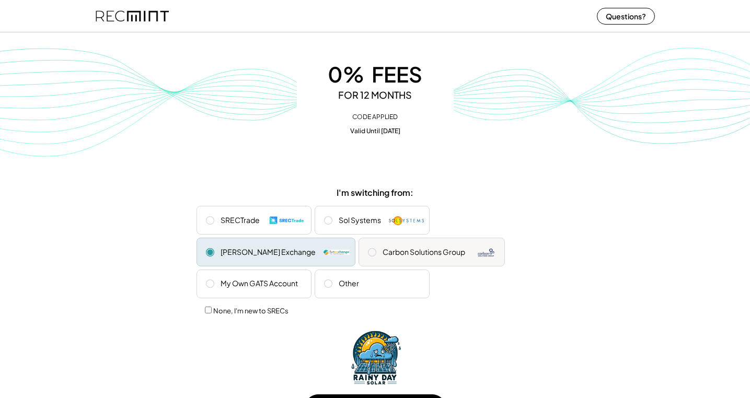
click at [383, 253] on div "Carbon Solutions Group" at bounding box center [424, 252] width 83 height 10
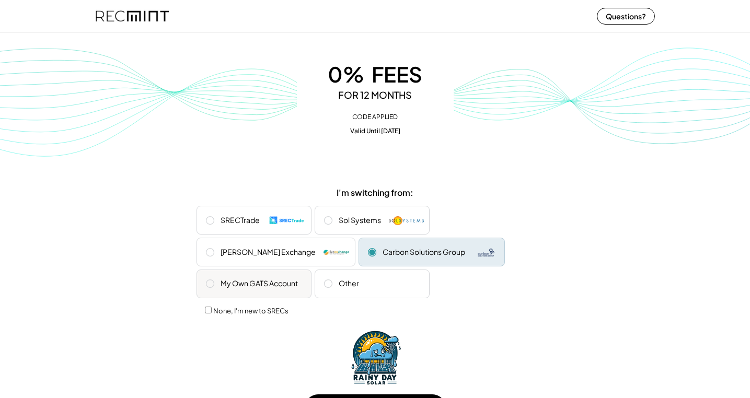
click at [298, 279] on div "My Own GATS Account" at bounding box center [259, 284] width 77 height 10
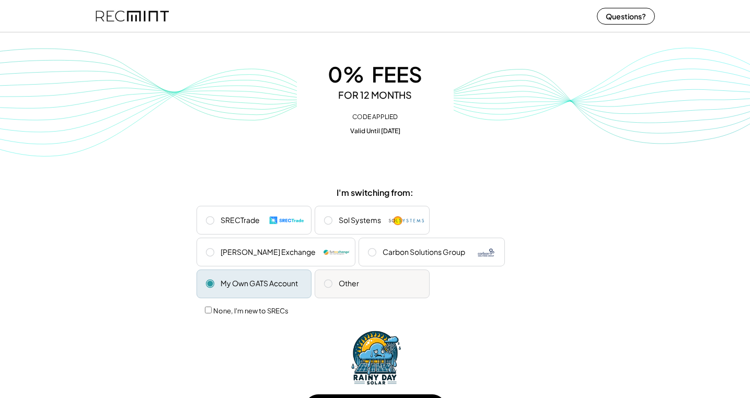
click at [315, 285] on div "Other" at bounding box center [372, 284] width 115 height 29
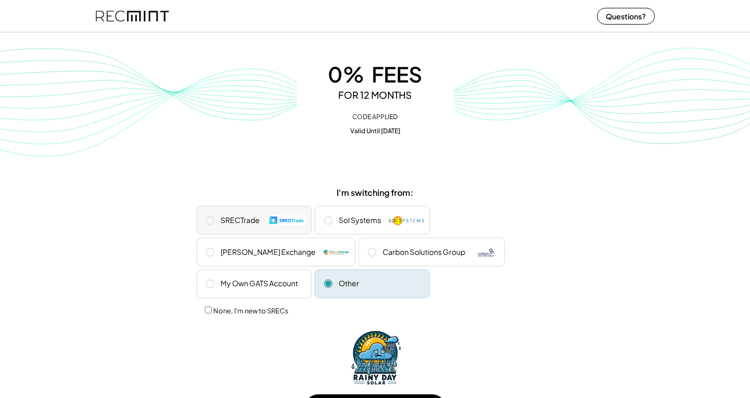
click at [251, 206] on div "SRECTrade" at bounding box center [254, 220] width 115 height 29
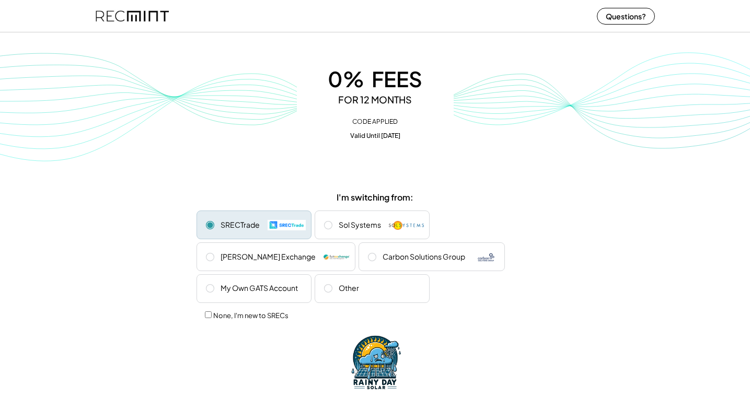
scroll to position [155, 0]
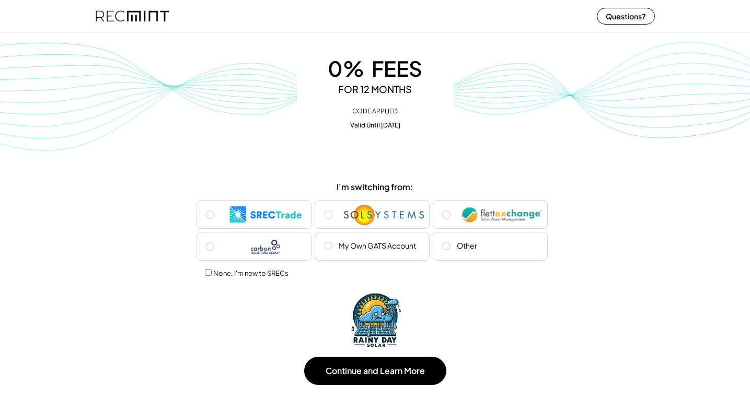
scroll to position [167, 0]
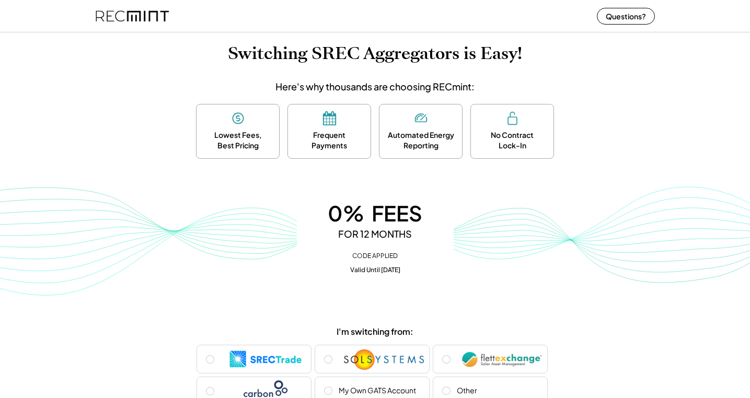
scroll to position [77, 0]
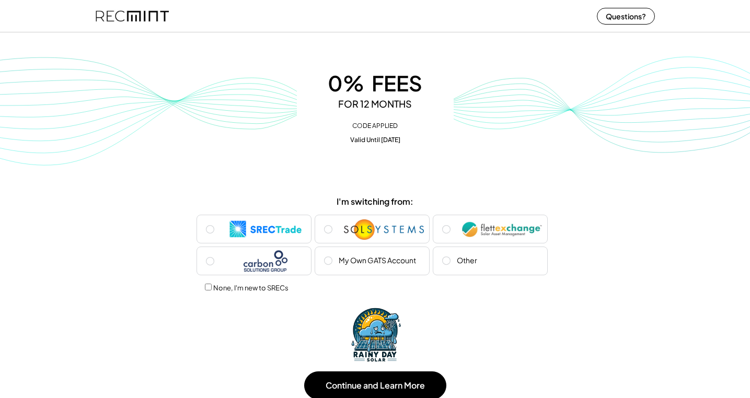
scroll to position [152, 0]
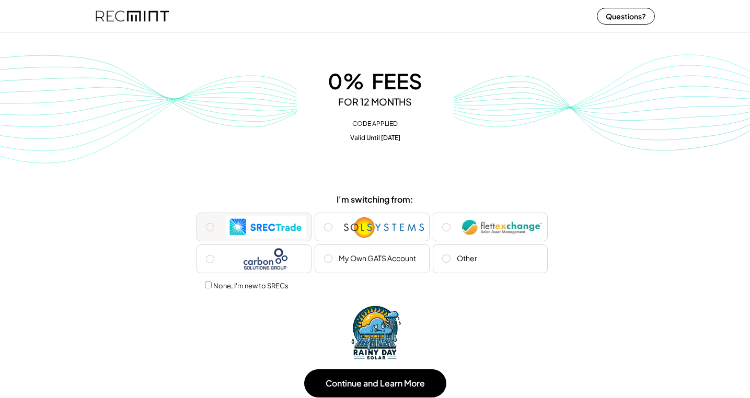
click at [261, 224] on img at bounding box center [266, 228] width 80 height 24
click at [282, 250] on img at bounding box center [266, 260] width 80 height 24
click at [370, 261] on div "My Own GATS Account" at bounding box center [377, 259] width 77 height 10
click at [405, 211] on div "Sol Systems" at bounding box center [372, 227] width 118 height 32
click at [408, 225] on img at bounding box center [384, 228] width 80 height 24
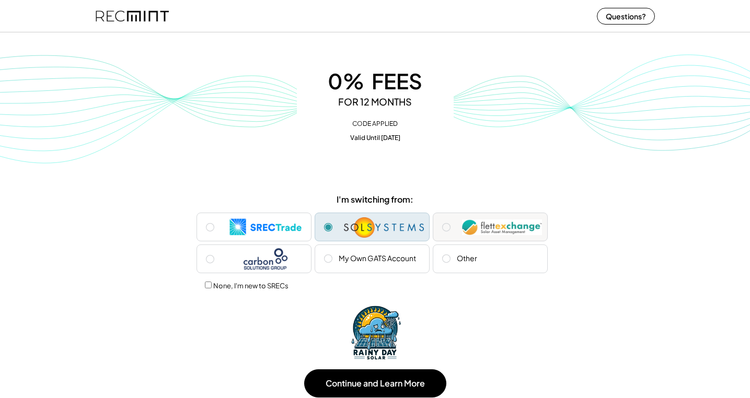
click at [478, 219] on img at bounding box center [502, 228] width 80 height 24
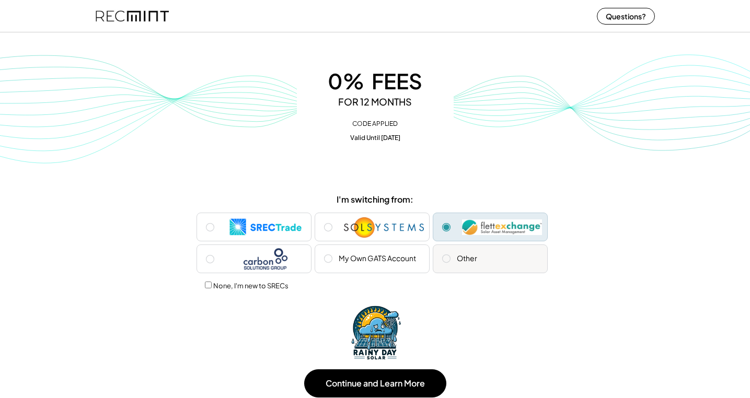
click at [484, 260] on div "Other" at bounding box center [490, 259] width 115 height 29
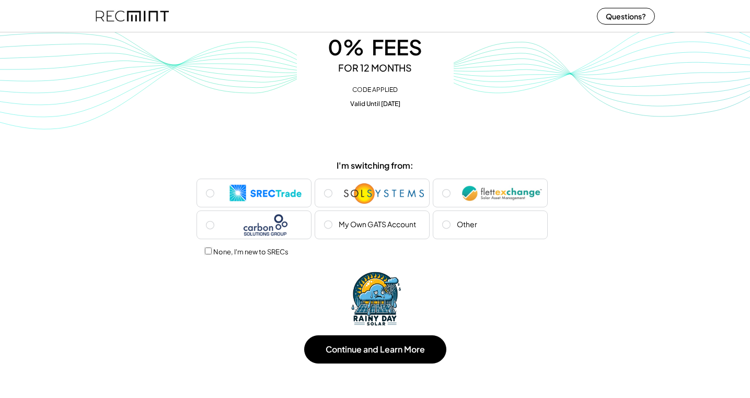
scroll to position [187, 0]
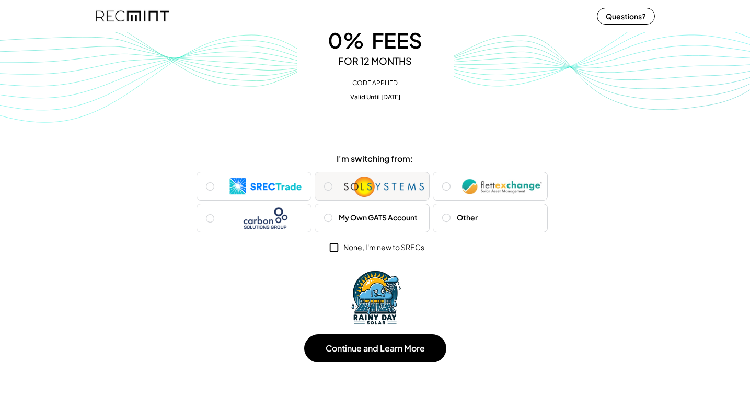
scroll to position [200, 0]
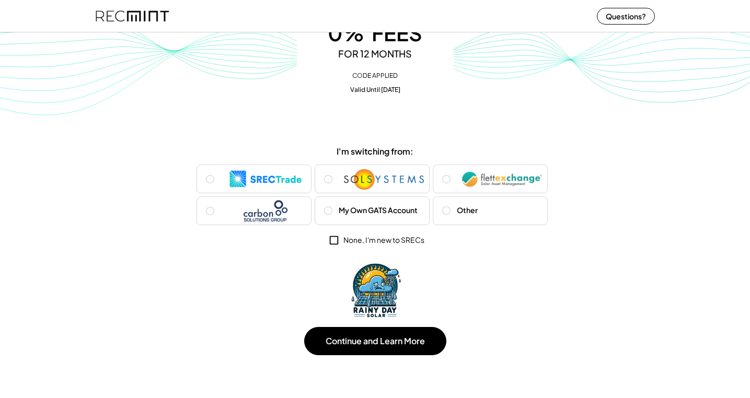
click at [331, 239] on icon at bounding box center [334, 241] width 12 height 12
click at [334, 238] on icon at bounding box center [334, 241] width 12 height 12
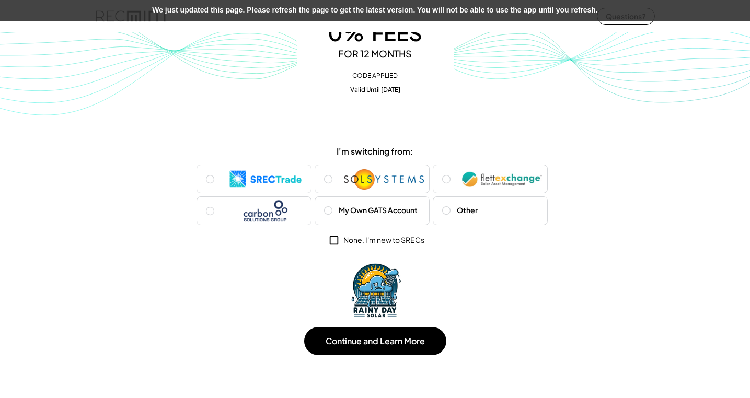
scroll to position [0, 0]
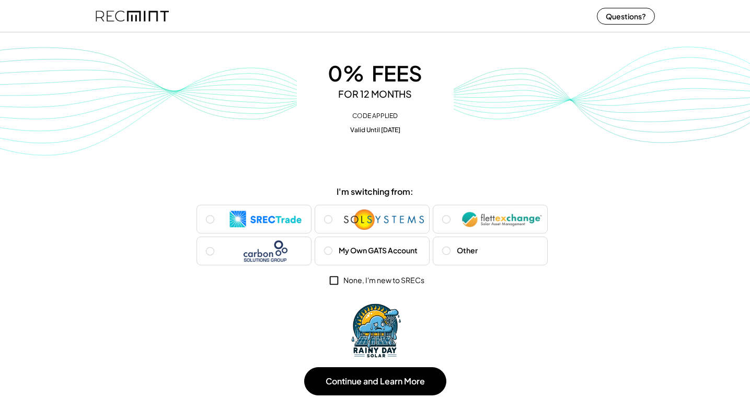
scroll to position [160, 0]
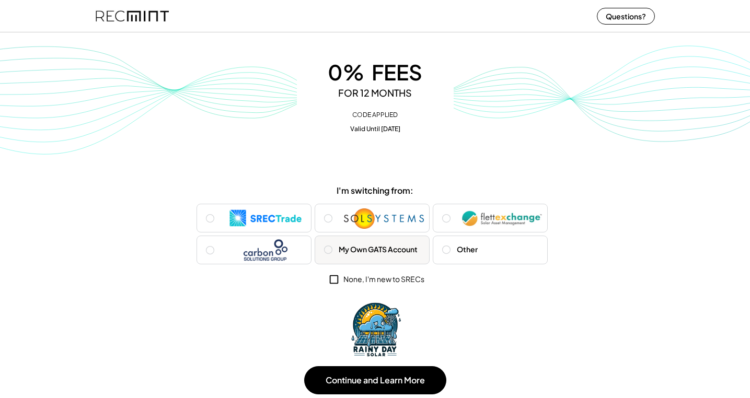
click at [332, 245] on icon at bounding box center [328, 250] width 10 height 10
click at [337, 276] on use at bounding box center [334, 279] width 9 height 9
click at [361, 279] on div "None, I'm new to SRECs" at bounding box center [383, 279] width 81 height 10
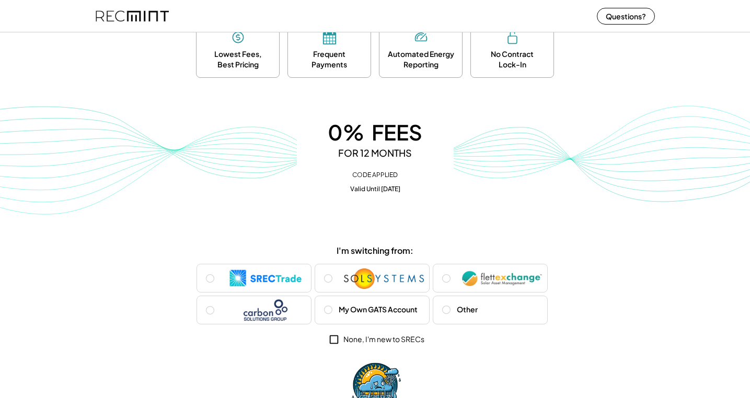
scroll to position [203, 0]
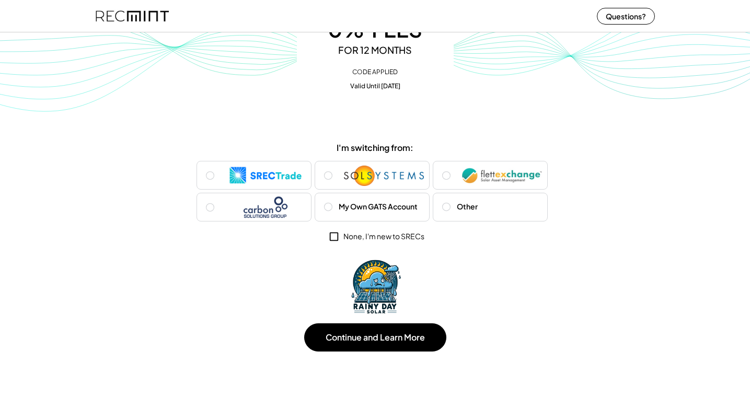
click at [352, 238] on div "None, I'm new to SRECs" at bounding box center [383, 237] width 81 height 10
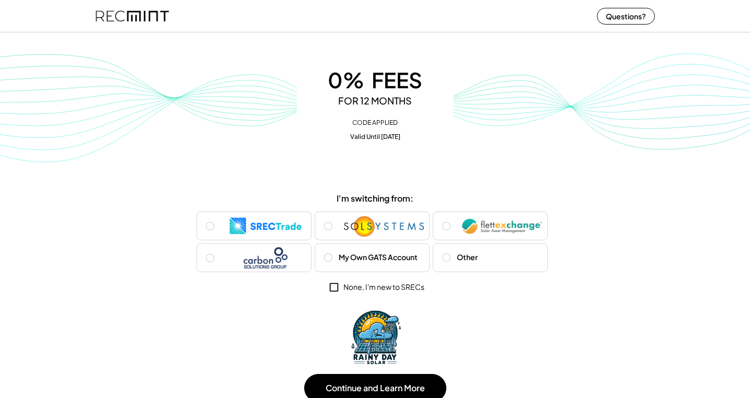
scroll to position [167, 0]
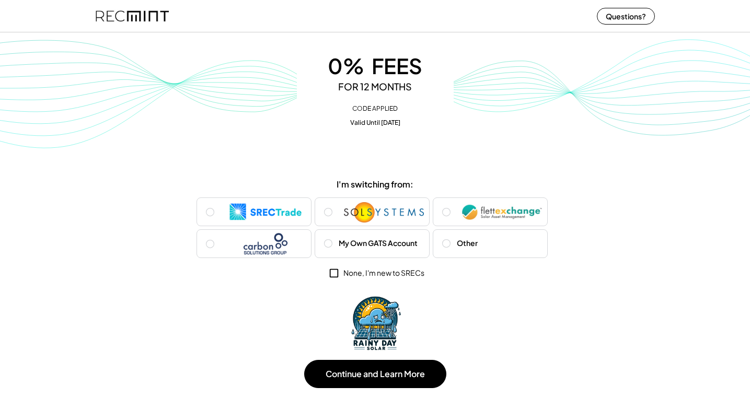
click at [359, 273] on div "None, I'm new to SRECs" at bounding box center [383, 273] width 81 height 10
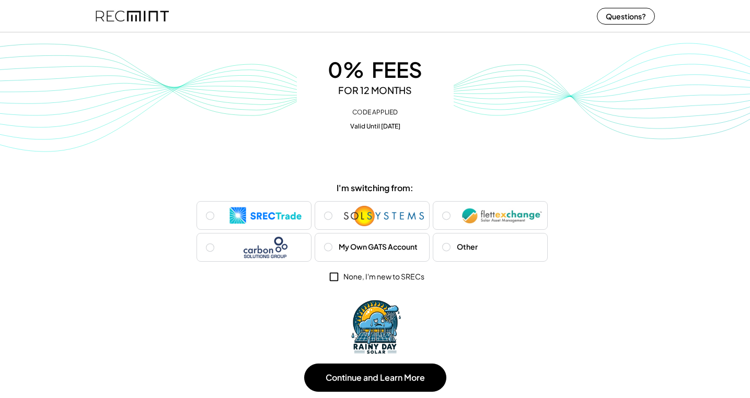
scroll to position [188, 0]
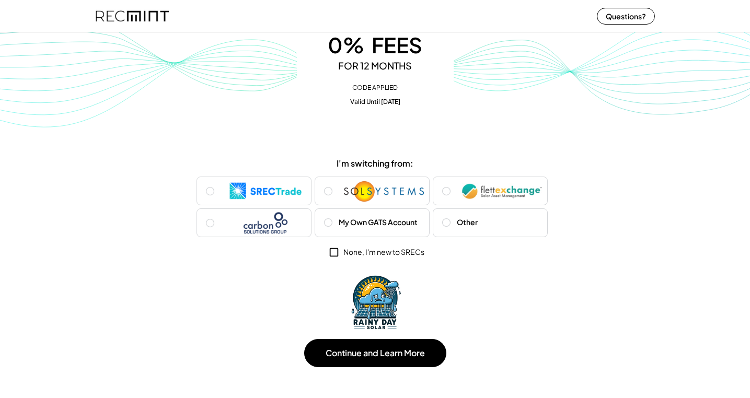
click at [379, 252] on div "None, I'm new to SRECs" at bounding box center [383, 252] width 81 height 10
click at [368, 218] on div "My Own GATS Account" at bounding box center [378, 222] width 79 height 10
click at [368, 255] on div "None, I'm new to SRECs" at bounding box center [383, 252] width 81 height 10
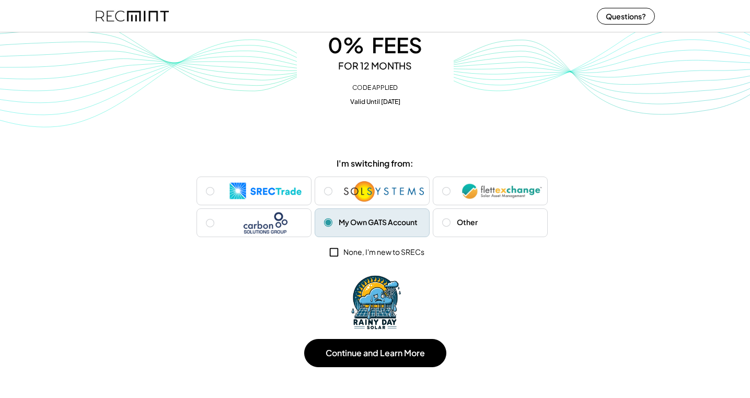
click at [368, 255] on div "None, I'm new to SRECs" at bounding box center [383, 252] width 81 height 10
click at [353, 224] on div "My Own GATS Account" at bounding box center [378, 222] width 79 height 10
click at [334, 254] on icon at bounding box center [334, 253] width 12 height 12
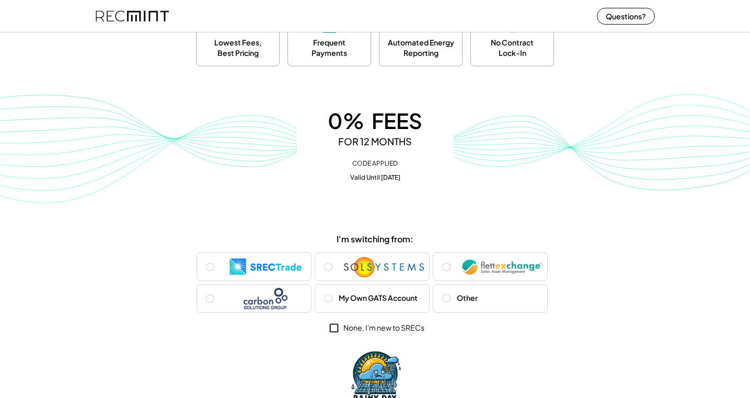
scroll to position [203, 0]
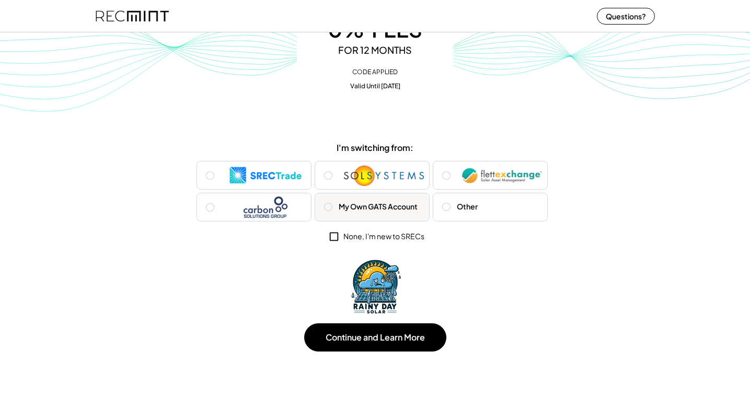
click at [381, 210] on div "My Own GATS Account" at bounding box center [378, 207] width 79 height 10
click at [384, 236] on div "None, I'm new to SRECs" at bounding box center [383, 237] width 81 height 10
click at [268, 212] on img at bounding box center [266, 208] width 80 height 24
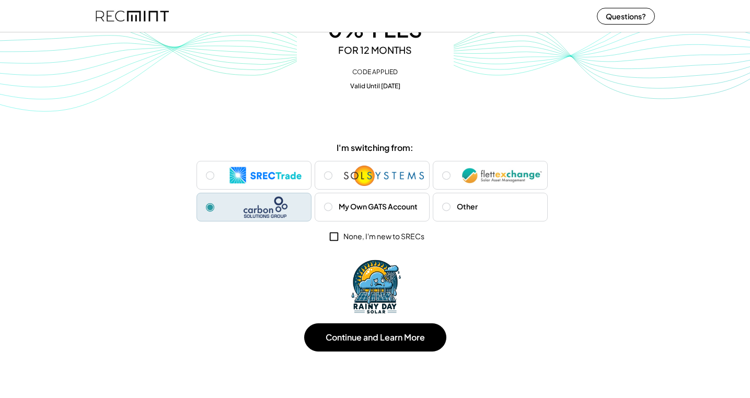
click at [403, 232] on div "None, I'm new to SRECs" at bounding box center [383, 237] width 81 height 10
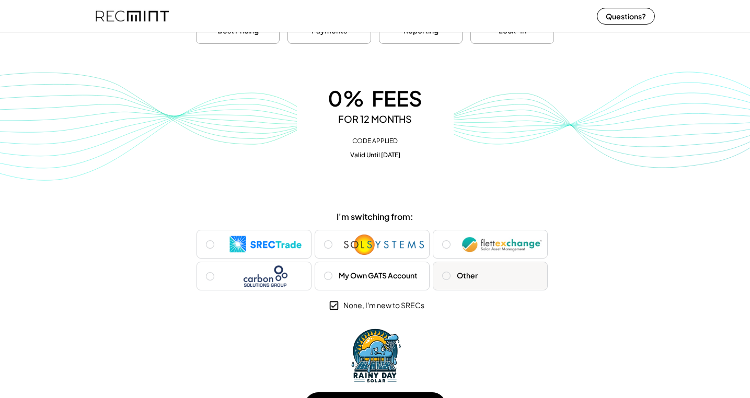
scroll to position [111, 0]
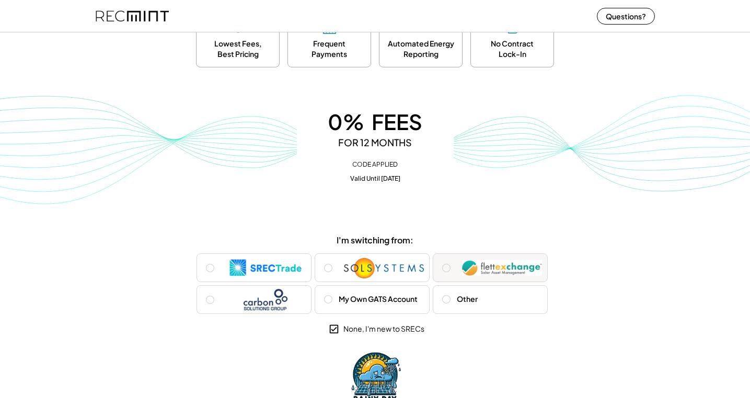
click at [483, 269] on img at bounding box center [502, 269] width 80 height 24
click at [484, 302] on div "Other" at bounding box center [490, 299] width 115 height 29
click at [397, 317] on div "I'm switching from: SRECTrade Sol Systems Flett Exchange Carbon Solutions Group…" at bounding box center [375, 286] width 361 height 102
click at [397, 328] on div "None, I'm new to SRECs" at bounding box center [383, 329] width 81 height 10
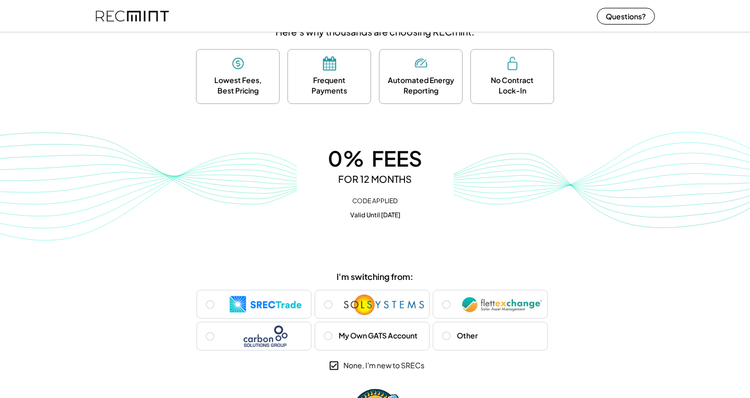
scroll to position [94, 0]
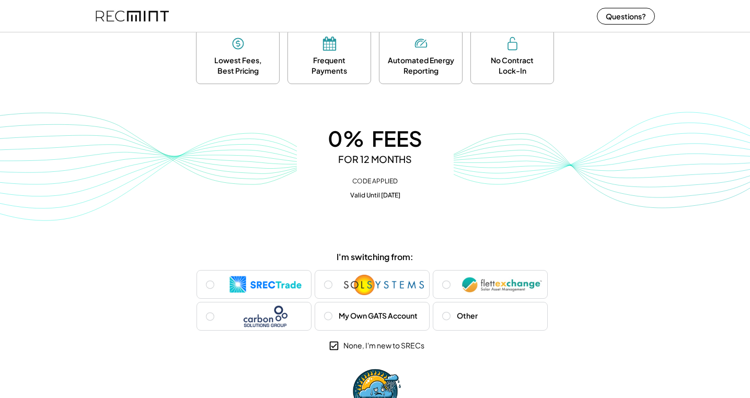
click at [375, 347] on div "None, I'm new to SRECs" at bounding box center [383, 346] width 81 height 10
click at [362, 323] on div "My Own GATS Account" at bounding box center [372, 316] width 115 height 29
click at [355, 345] on div "None, I'm new to SRECs" at bounding box center [383, 346] width 81 height 10
click at [360, 317] on div "My Own GATS Account" at bounding box center [378, 316] width 79 height 10
click at [381, 350] on div "None, I'm new to SRECs" at bounding box center [383, 346] width 81 height 10
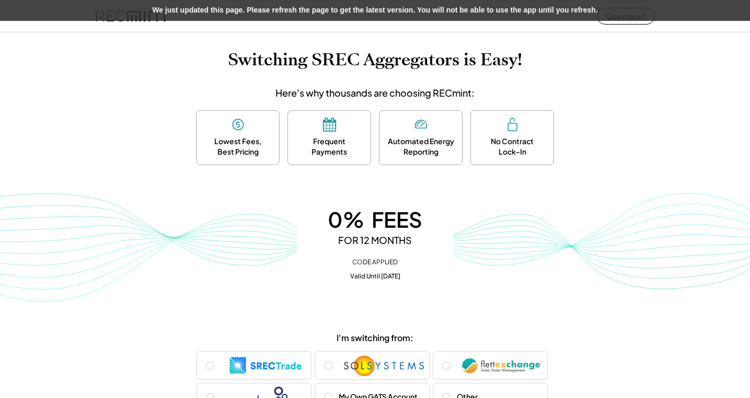
scroll to position [14, 0]
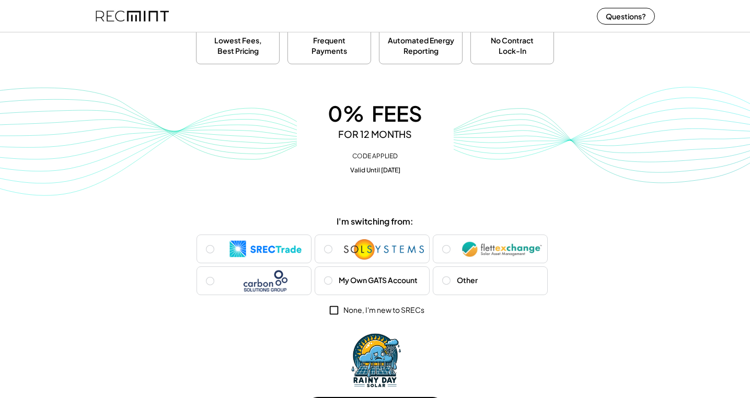
scroll to position [188, 0]
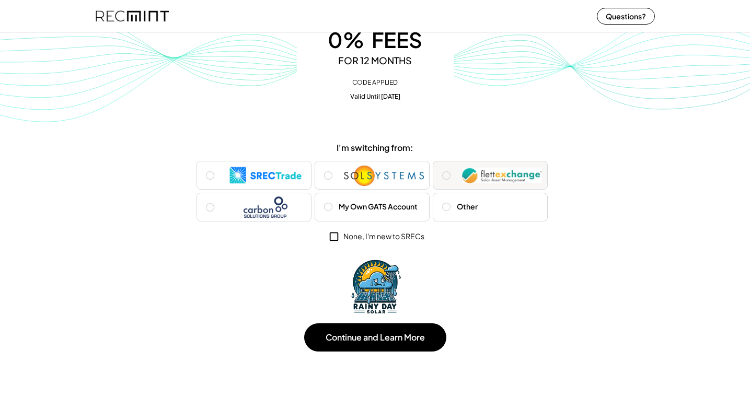
click at [454, 181] on div "[PERSON_NAME] Exchange" at bounding box center [490, 175] width 115 height 29
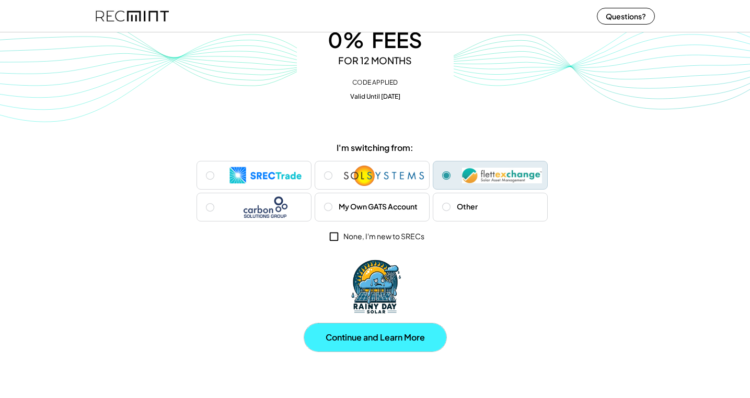
click at [367, 345] on button "Continue and Learn More" at bounding box center [375, 338] width 142 height 28
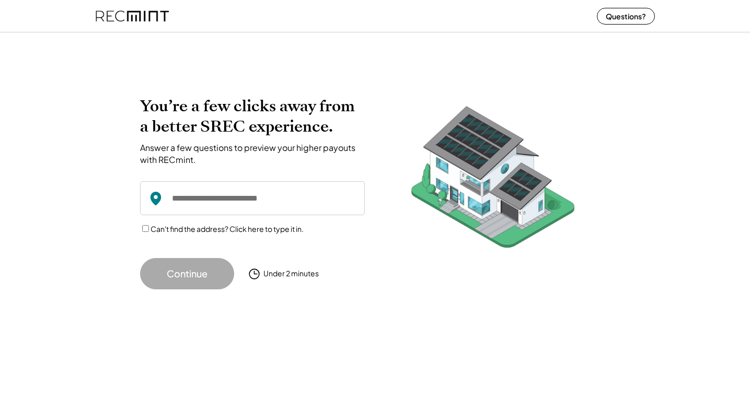
scroll to position [0, 0]
click at [216, 192] on input "input" at bounding box center [252, 198] width 225 height 34
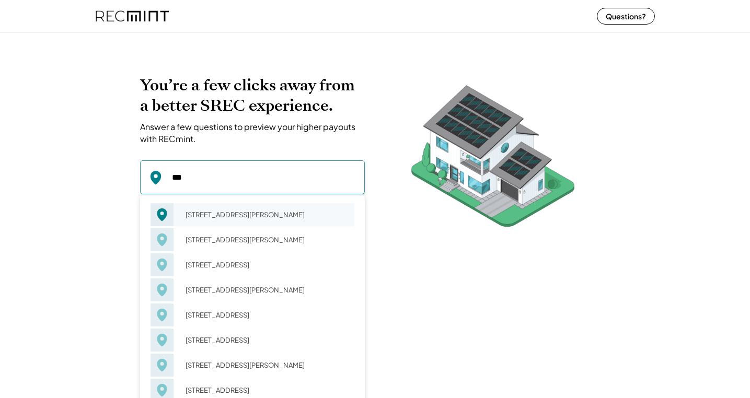
click at [208, 216] on div "213 Admiral Ct Hampton, VA 23669" at bounding box center [267, 215] width 176 height 15
type input "**********"
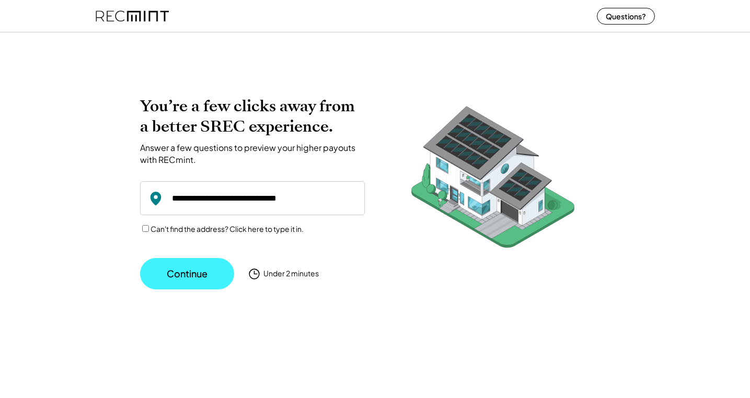
click at [196, 264] on button "Continue" at bounding box center [187, 273] width 94 height 31
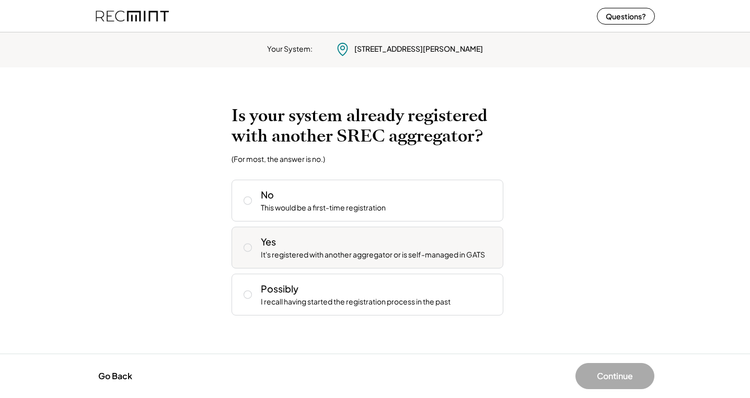
click at [300, 228] on div "Yes It's registered with another aggregator or is self-managed in GATS" at bounding box center [368, 248] width 272 height 42
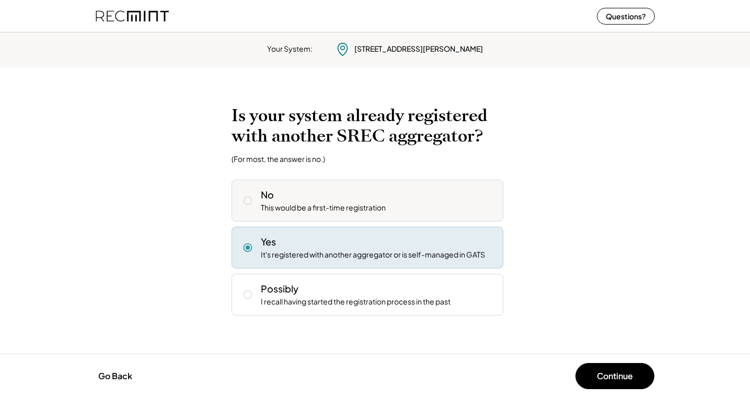
click at [301, 215] on div "No This would be a first-time registration" at bounding box center [368, 201] width 272 height 42
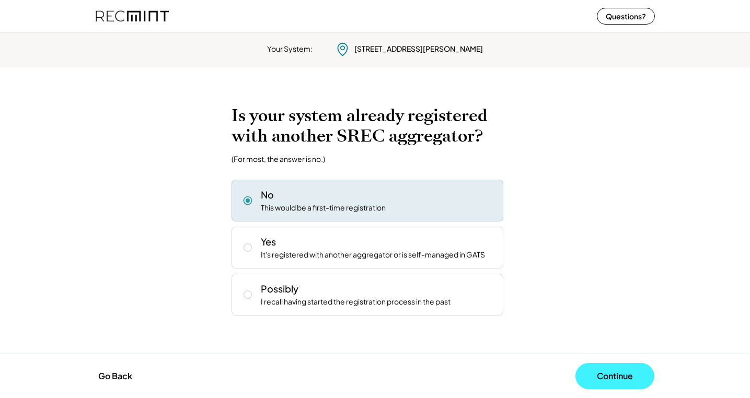
click at [609, 375] on button "Continue" at bounding box center [615, 376] width 79 height 26
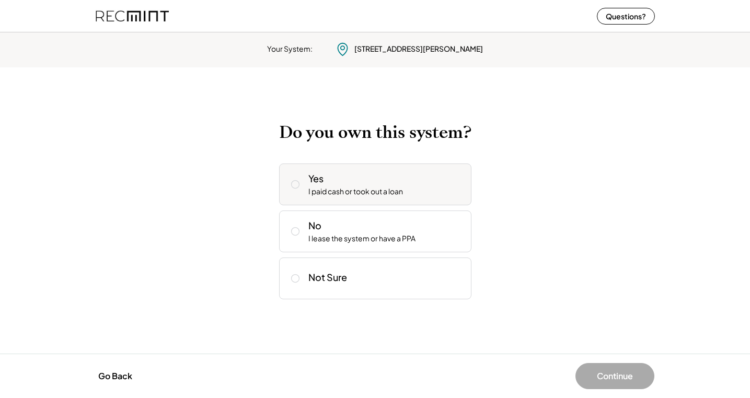
click at [356, 192] on div "I paid cash or took out a loan" at bounding box center [355, 192] width 95 height 10
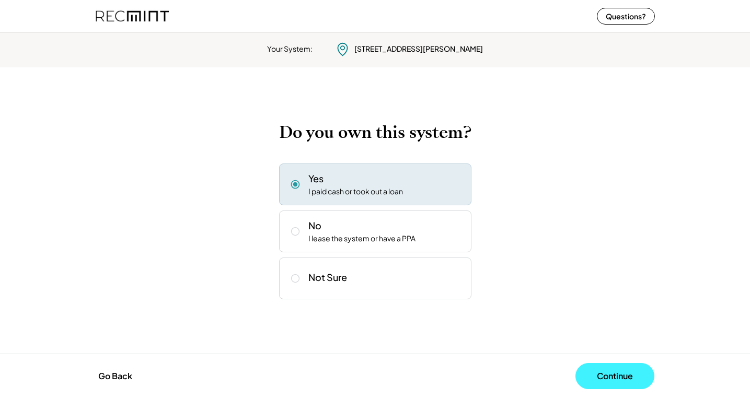
click at [612, 372] on button "Continue" at bounding box center [615, 376] width 79 height 26
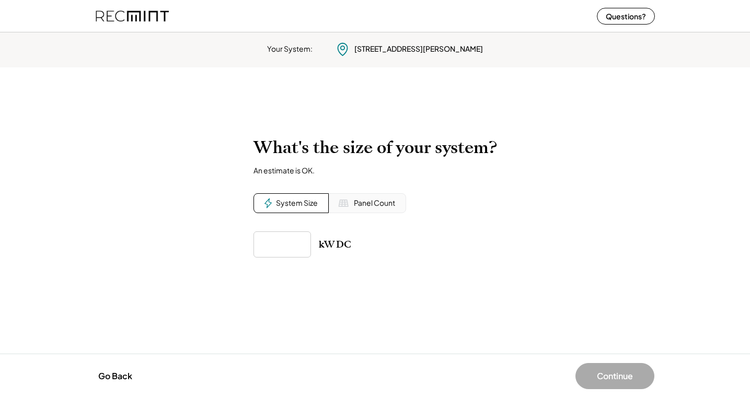
click at [297, 243] on input "input" at bounding box center [283, 245] width 58 height 26
click at [634, 375] on button "Continue" at bounding box center [615, 376] width 79 height 26
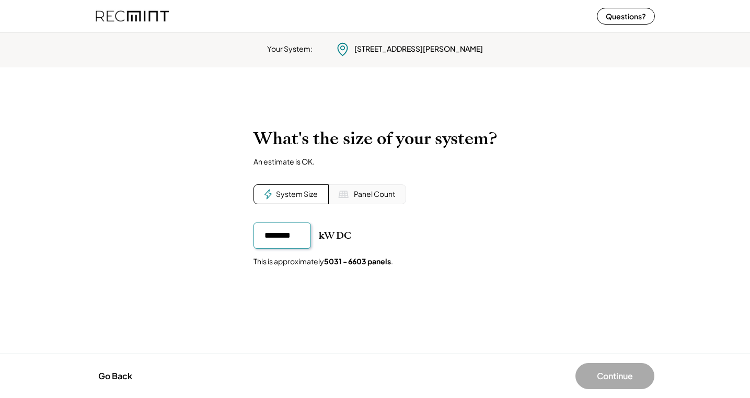
click at [604, 376] on button "Continue" at bounding box center [615, 376] width 79 height 26
type input "*******"
click at [442, 244] on div "kW DC" at bounding box center [376, 236] width 244 height 26
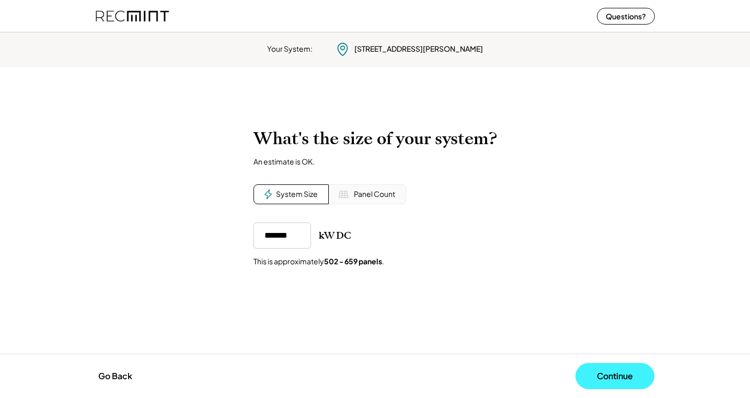
click at [616, 372] on button "Continue" at bounding box center [615, 376] width 79 height 26
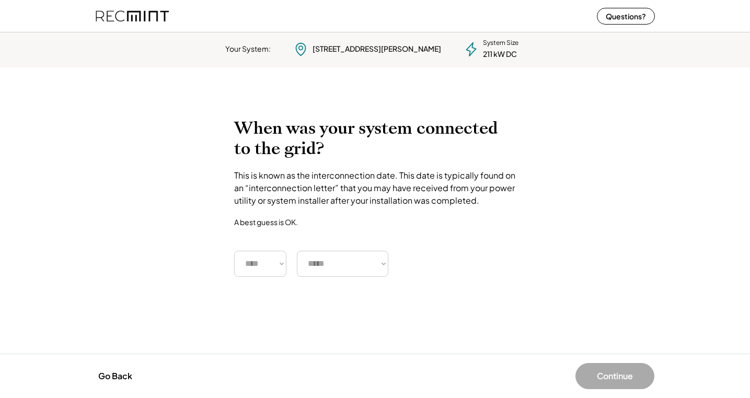
click at [254, 262] on select "**** **** **** **** **** **** **** **** **** **** **** **** **** **** ****" at bounding box center [260, 264] width 52 height 26
select select "****"
click at [234, 251] on select "**** **** **** **** **** **** **** **** **** **** **** **** **** **** ****" at bounding box center [260, 264] width 52 height 26
click at [322, 268] on select "***** ******* ******** ***** ***** *** **** **** ****** ********* ******* *****…" at bounding box center [342, 264] width 91 height 26
select select "*******"
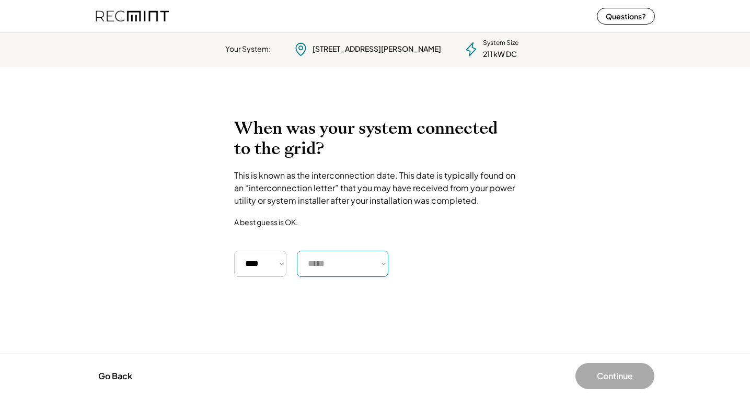
click at [297, 251] on select "***** ******* ******** ***** ***** *** **** **** ****** ********* ******* *****…" at bounding box center [342, 264] width 91 height 26
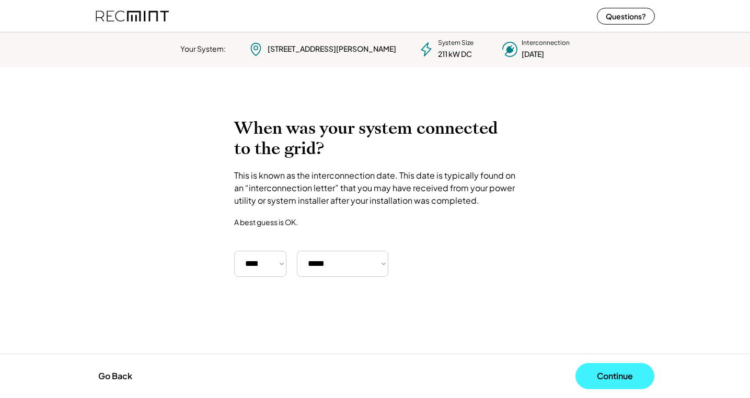
click at [598, 370] on button "Continue" at bounding box center [615, 376] width 79 height 26
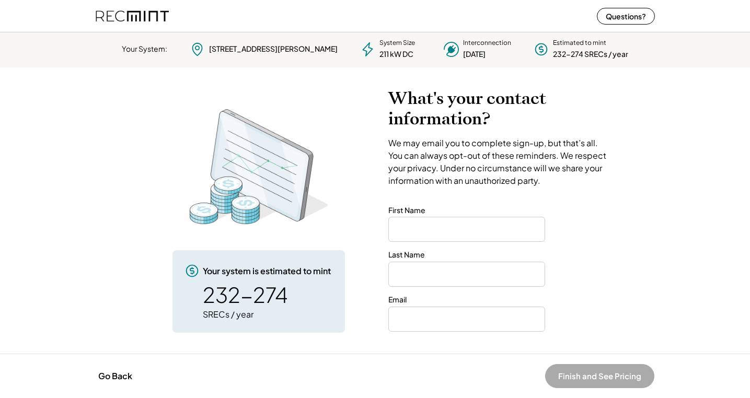
click at [429, 249] on div "What's your contact information? We may email you to complete sign-up, but that…" at bounding box center [499, 210] width 222 height 244
click at [425, 238] on input "input" at bounding box center [466, 229] width 157 height 25
type input "***"
type input "****"
type input "**********"
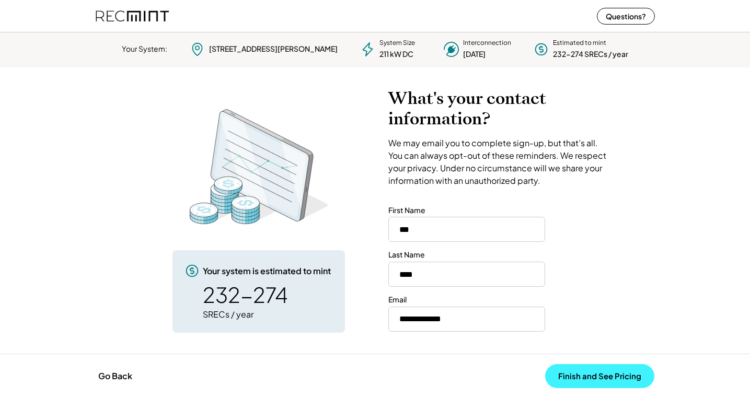
click at [591, 378] on button "Finish and See Pricing" at bounding box center [599, 376] width 109 height 24
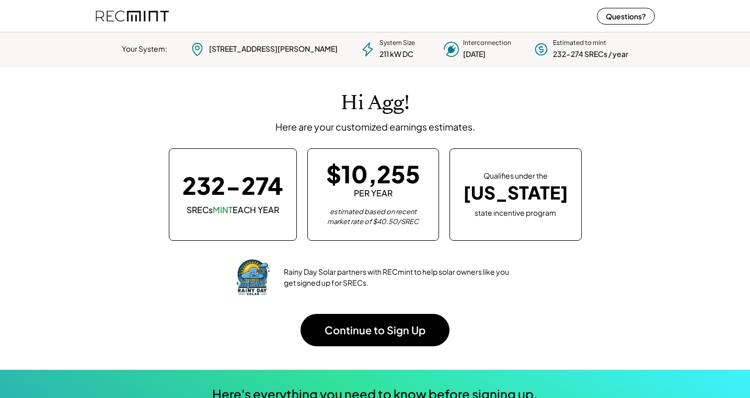
scroll to position [147, 292]
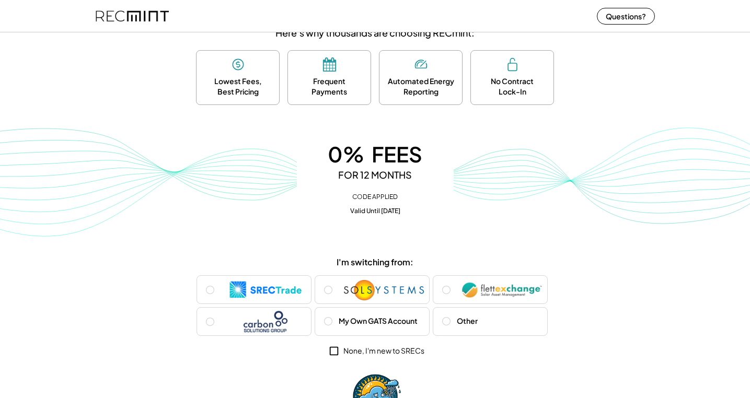
scroll to position [65, 0]
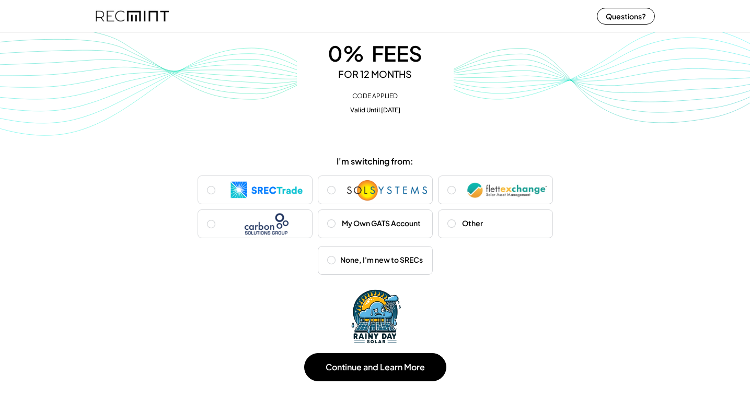
scroll to position [186, 0]
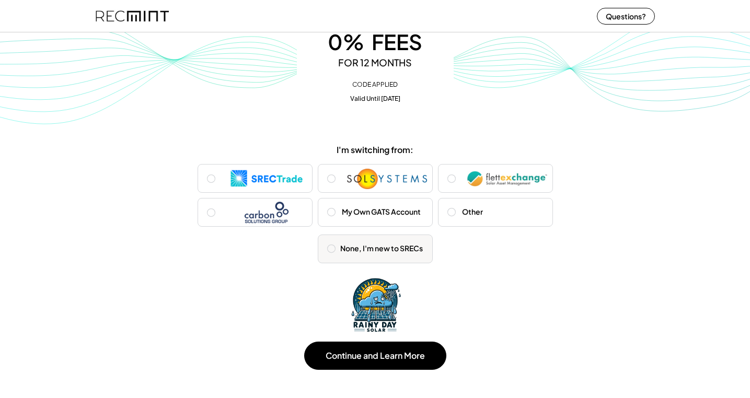
click at [374, 238] on div "None, I'm new to SRECs" at bounding box center [375, 249] width 115 height 29
click at [371, 222] on div "My Own GATS Account" at bounding box center [375, 212] width 115 height 29
click at [380, 246] on div "None, I'm new to SRECs" at bounding box center [381, 249] width 83 height 10
click at [412, 181] on img at bounding box center [387, 179] width 80 height 24
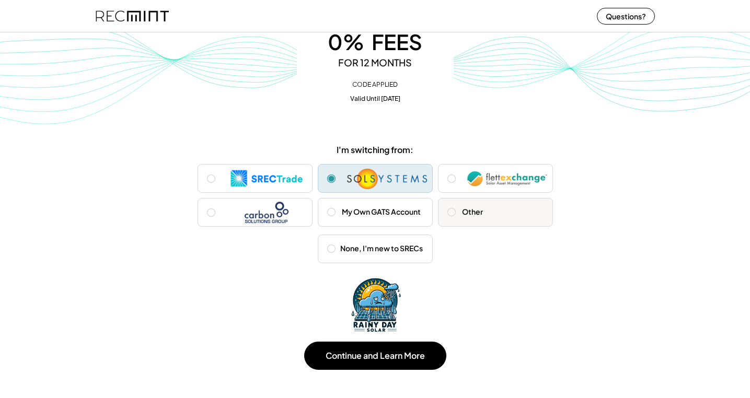
click at [456, 201] on div "Other" at bounding box center [495, 212] width 115 height 29
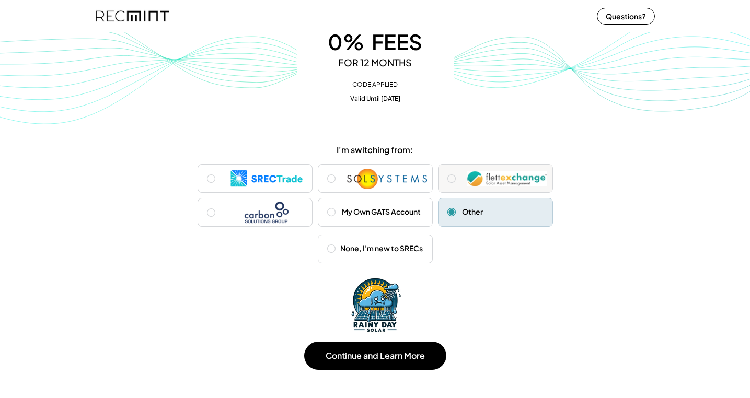
click at [468, 180] on img at bounding box center [507, 179] width 80 height 24
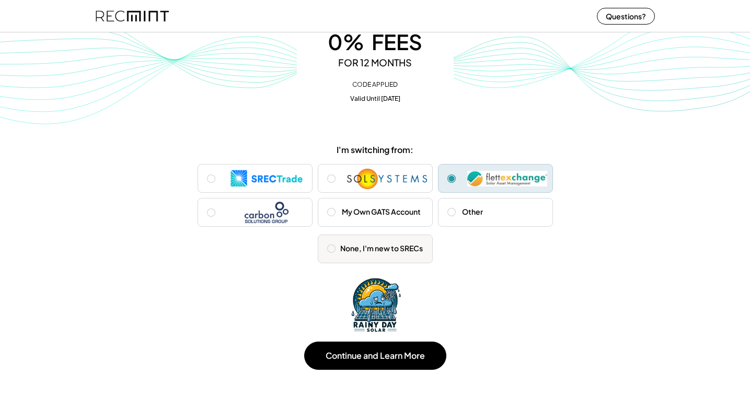
click at [399, 241] on div "None, I'm new to SRECs" at bounding box center [375, 249] width 115 height 29
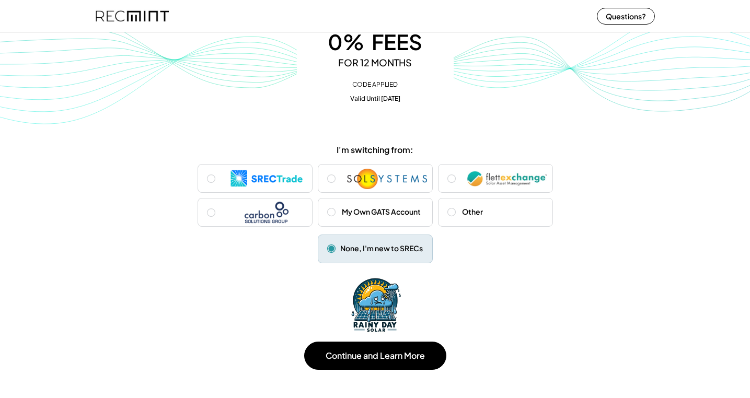
click at [547, 283] on div "I'm switching from: SRECTrade Sol Systems Flett Exchange Carbon Solutions Group…" at bounding box center [375, 259] width 750 height 241
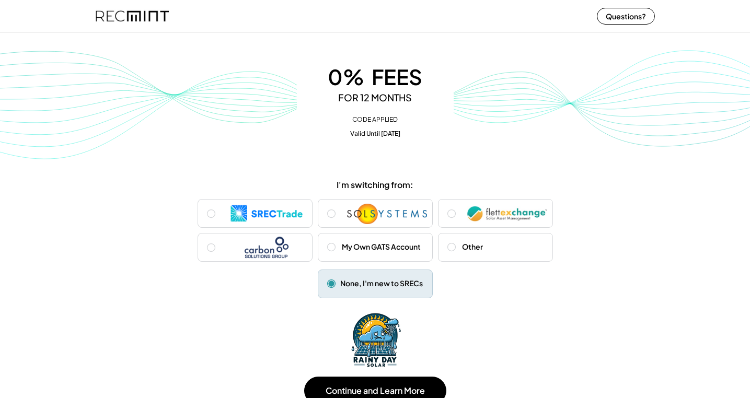
scroll to position [151, 0]
click at [471, 251] on div "Other" at bounding box center [472, 247] width 21 height 10
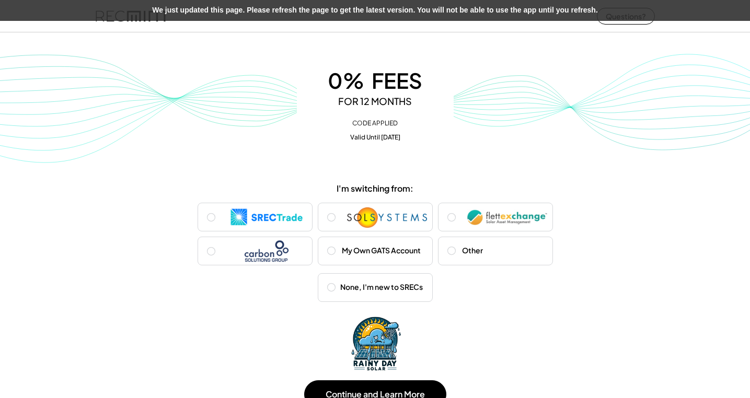
scroll to position [144, 0]
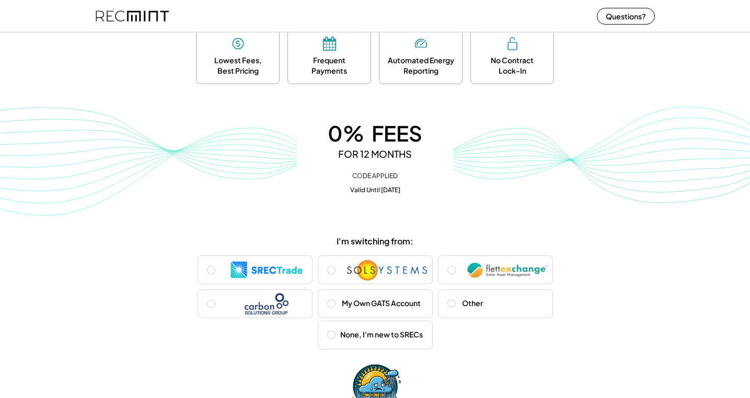
scroll to position [96, 0]
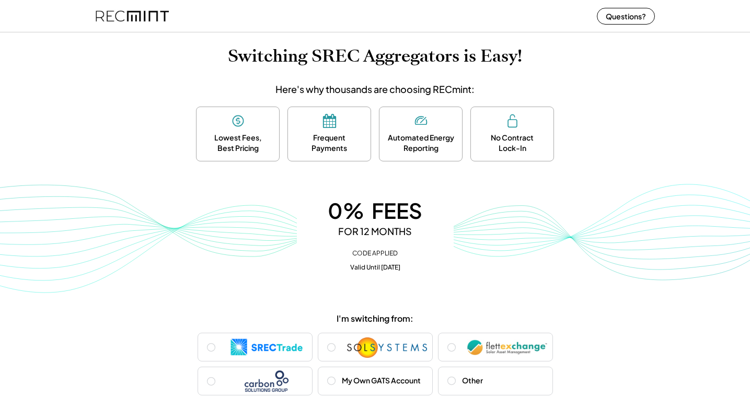
scroll to position [16, 0]
